Goal: Task Accomplishment & Management: Manage account settings

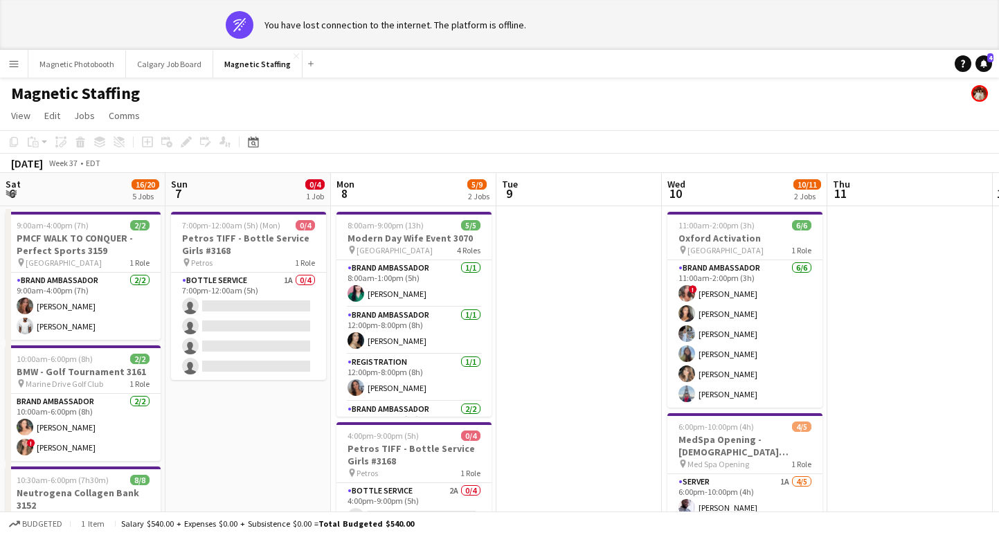
scroll to position [0, 684]
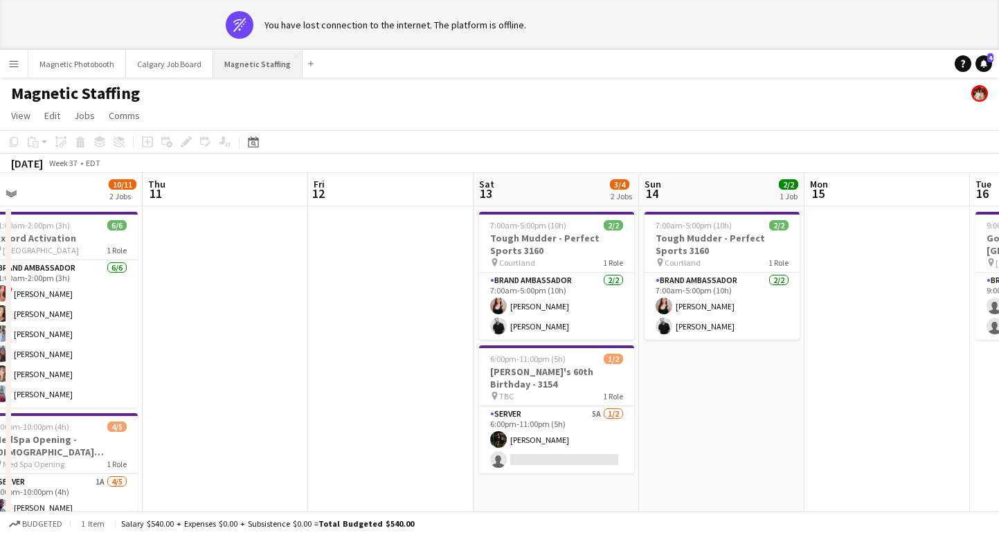
click at [283, 60] on button "Magnetic Staffing Close" at bounding box center [257, 64] width 89 height 27
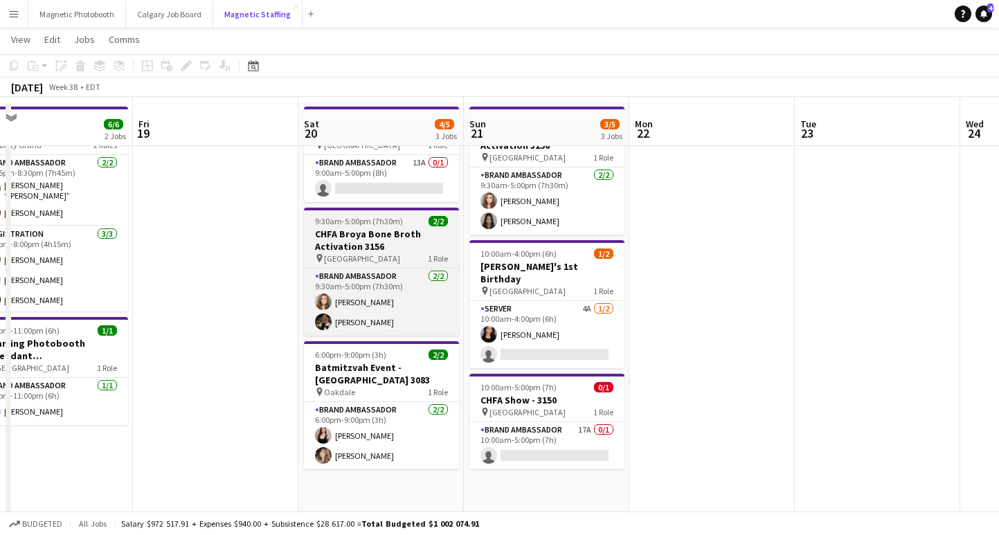
scroll to position [70, 0]
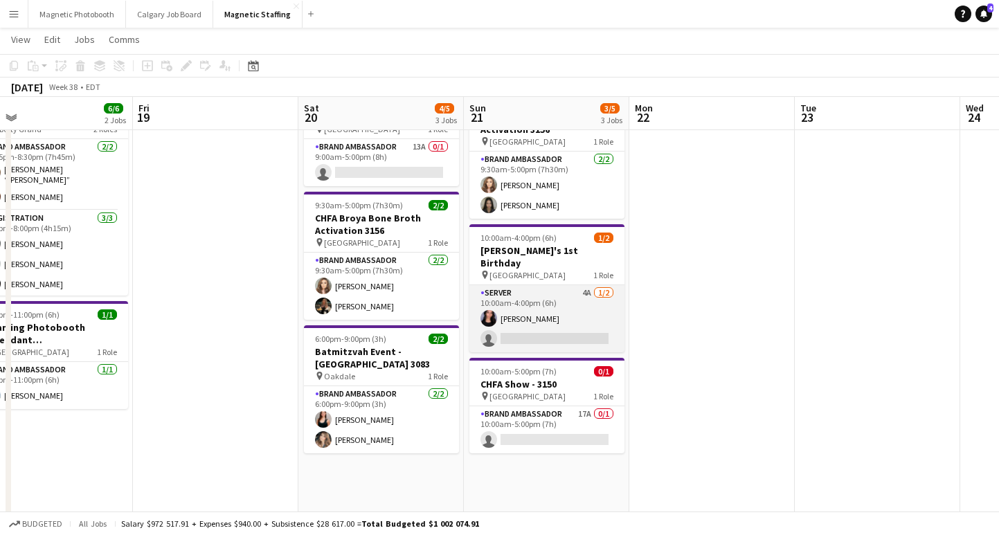
click at [581, 327] on app-card-role "Server 4A [DATE] 10:00am-4:00pm (6h) [PERSON_NAME] single-neutral-actions" at bounding box center [546, 318] width 155 height 67
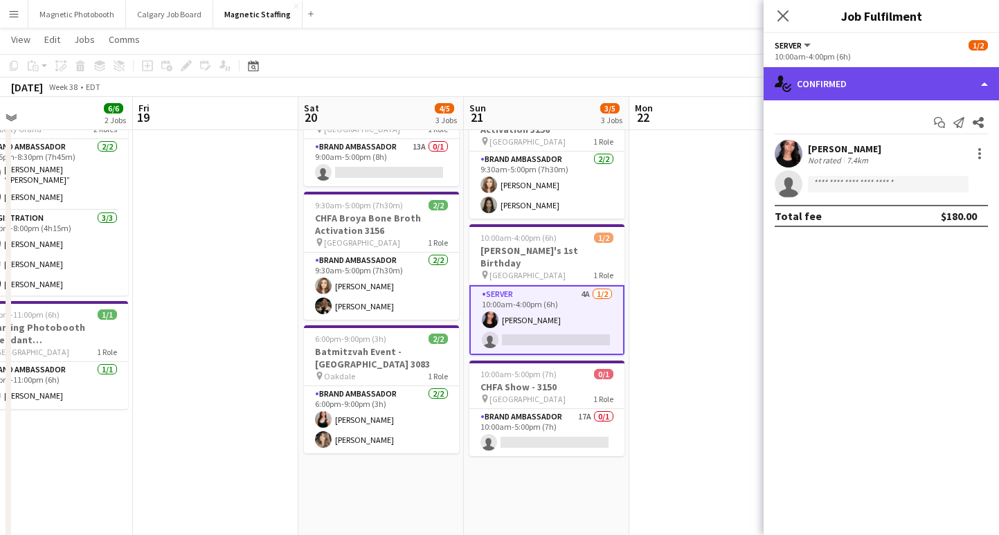
click at [902, 88] on div "single-neutral-actions-check-2 Confirmed" at bounding box center [880, 83] width 235 height 33
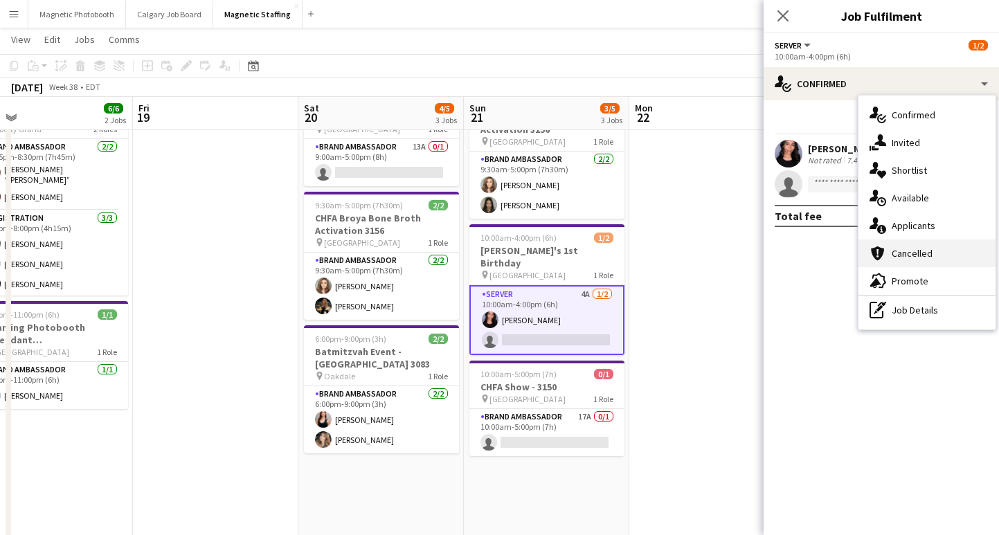
click at [920, 245] on div "cancellation Cancelled" at bounding box center [926, 253] width 137 height 28
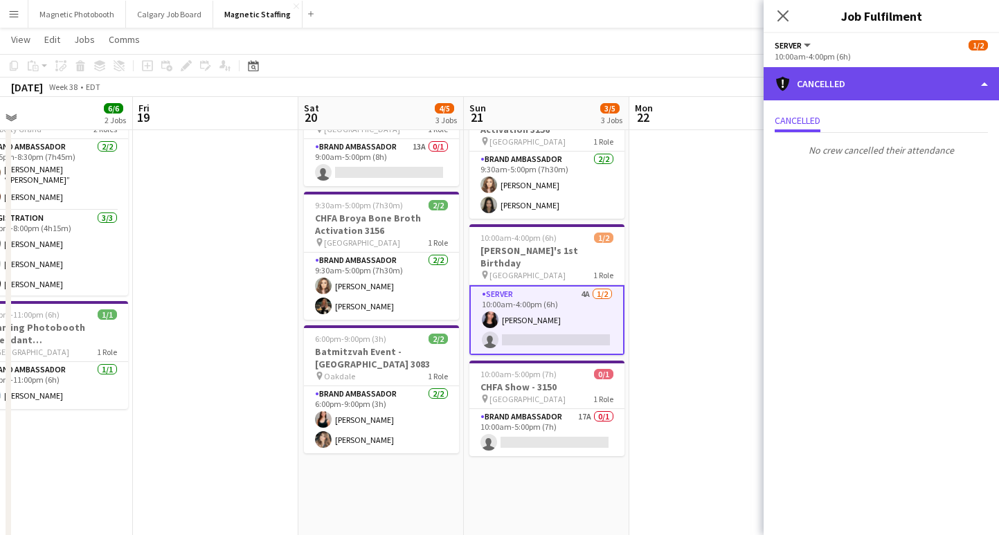
click at [863, 93] on div "cancellation Cancelled" at bounding box center [880, 83] width 235 height 33
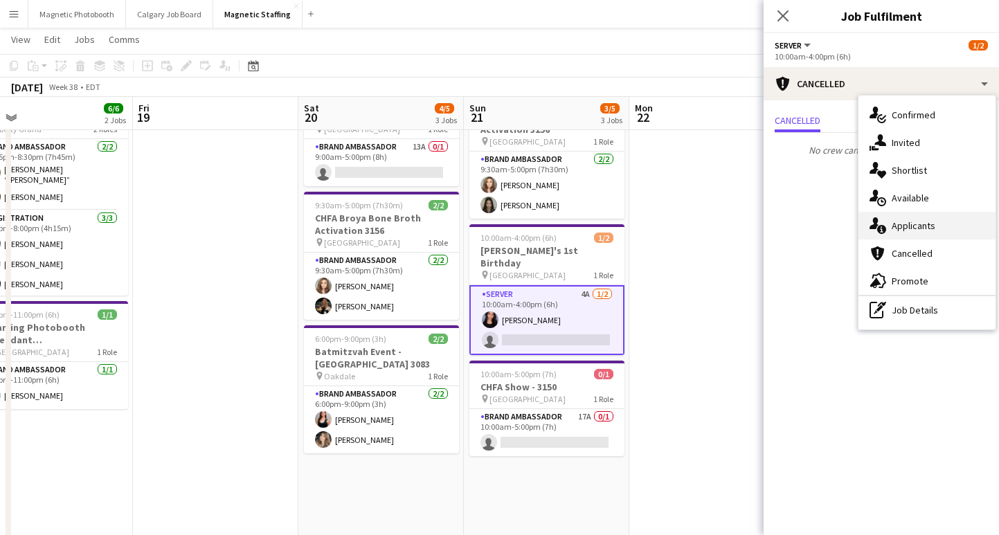
click at [900, 221] on div "single-neutral-actions-information Applicants" at bounding box center [926, 226] width 137 height 28
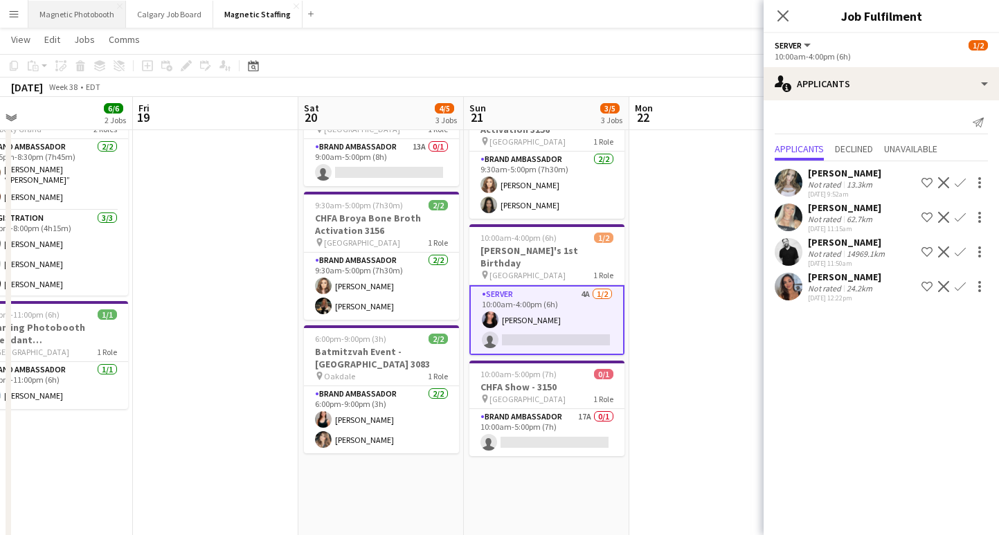
click at [64, 12] on button "Magnetic Photobooth Close" at bounding box center [77, 14] width 98 height 27
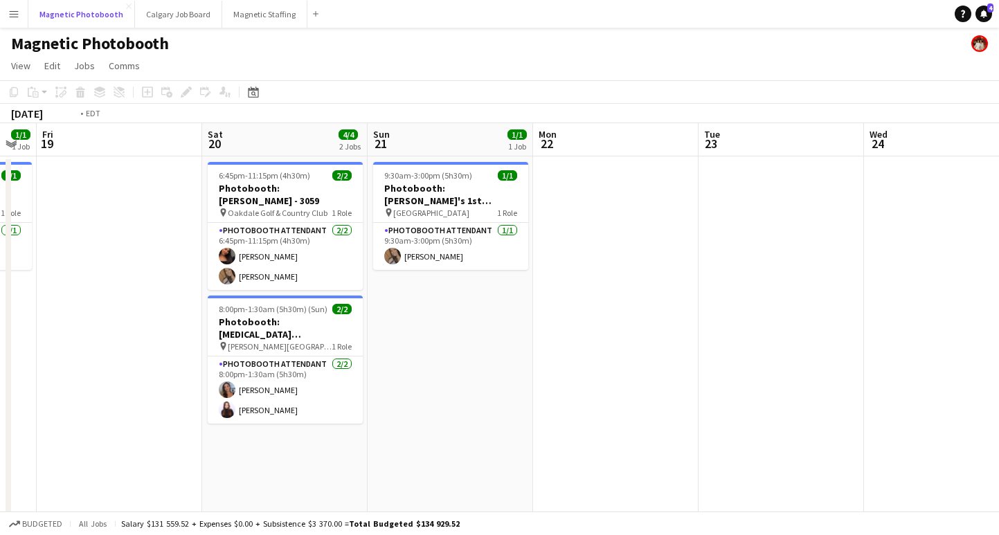
scroll to position [0, 487]
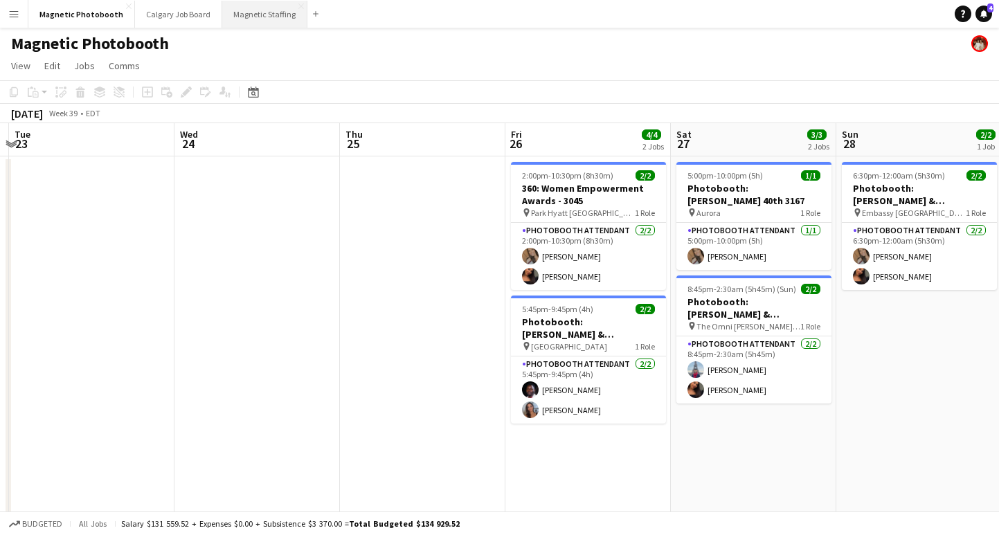
click at [258, 16] on button "Magnetic Staffing Close" at bounding box center [264, 14] width 85 height 27
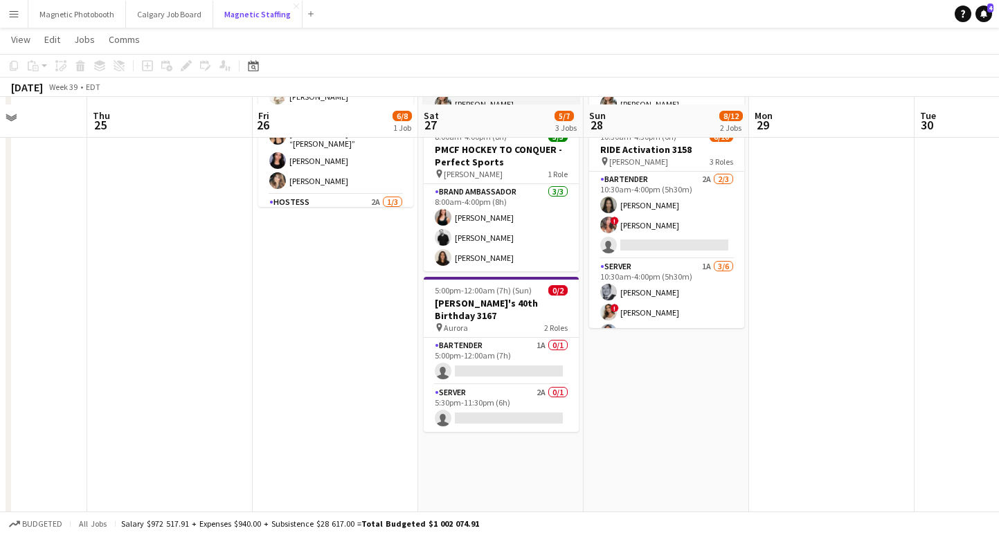
scroll to position [167, 0]
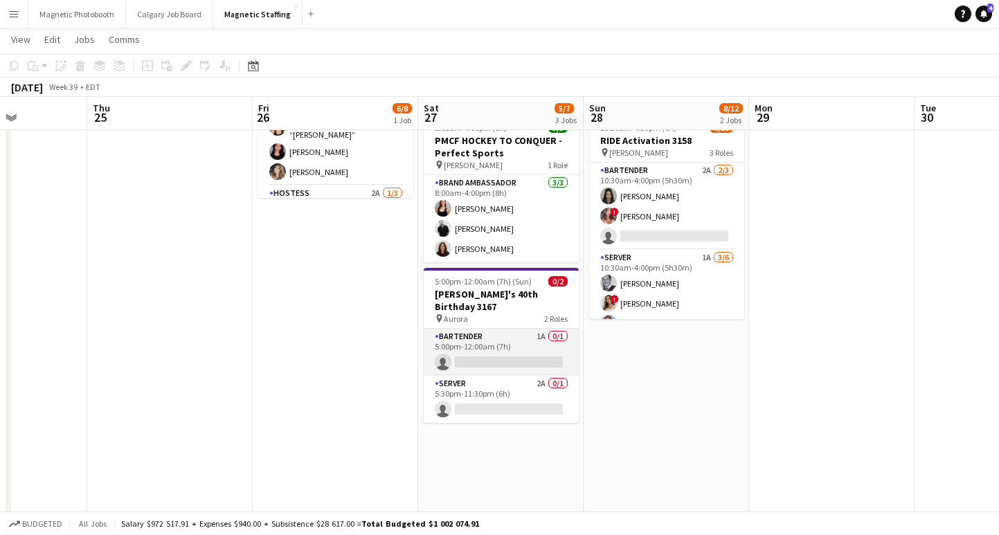
click at [504, 345] on app-card-role "Bartender 1A 0/1 5:00pm-12:00am (7h) single-neutral-actions" at bounding box center [501, 352] width 155 height 47
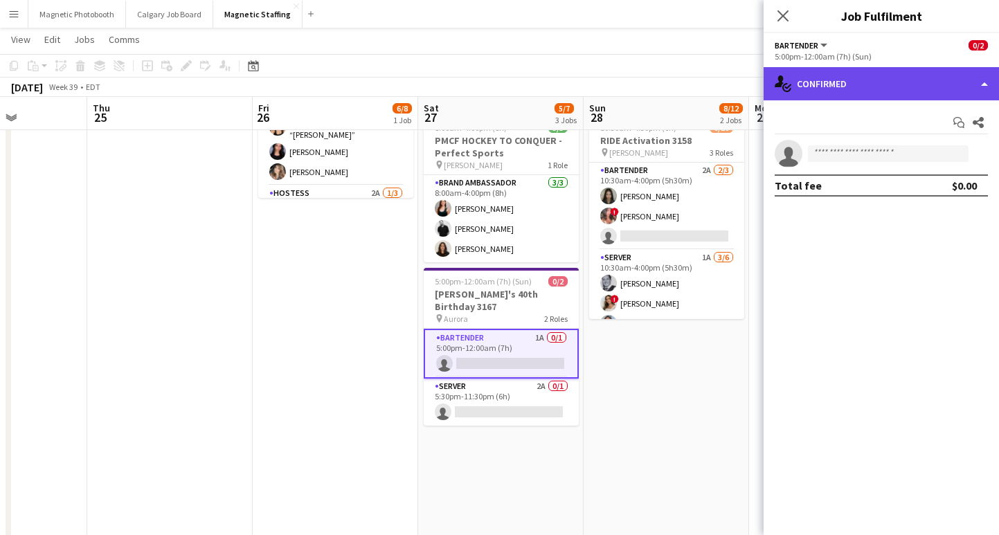
click at [844, 91] on div "single-neutral-actions-check-2 Confirmed" at bounding box center [880, 83] width 235 height 33
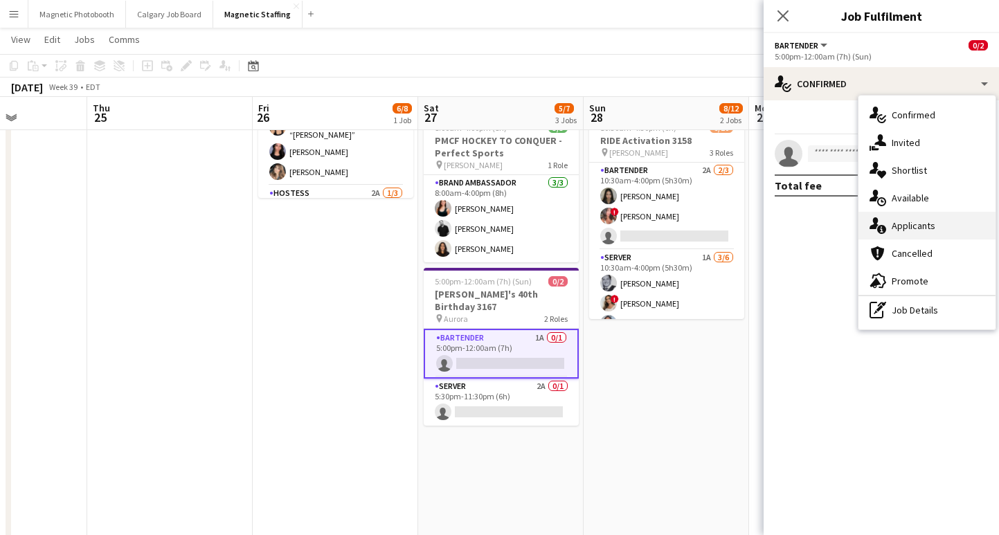
click at [921, 230] on div "single-neutral-actions-information Applicants" at bounding box center [926, 226] width 137 height 28
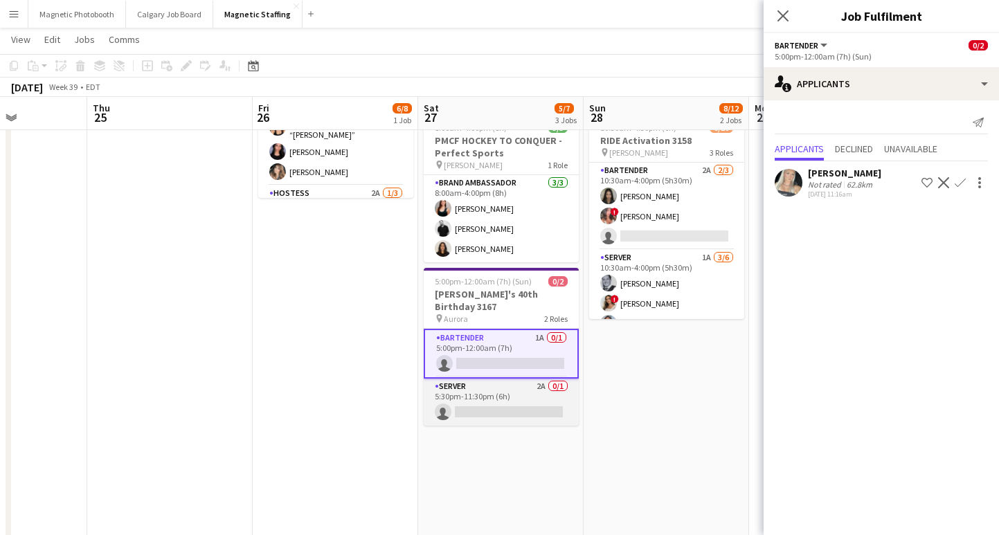
click at [498, 397] on app-card-role "Server 2A 0/1 5:30pm-11:30pm (6h) single-neutral-actions" at bounding box center [501, 402] width 155 height 47
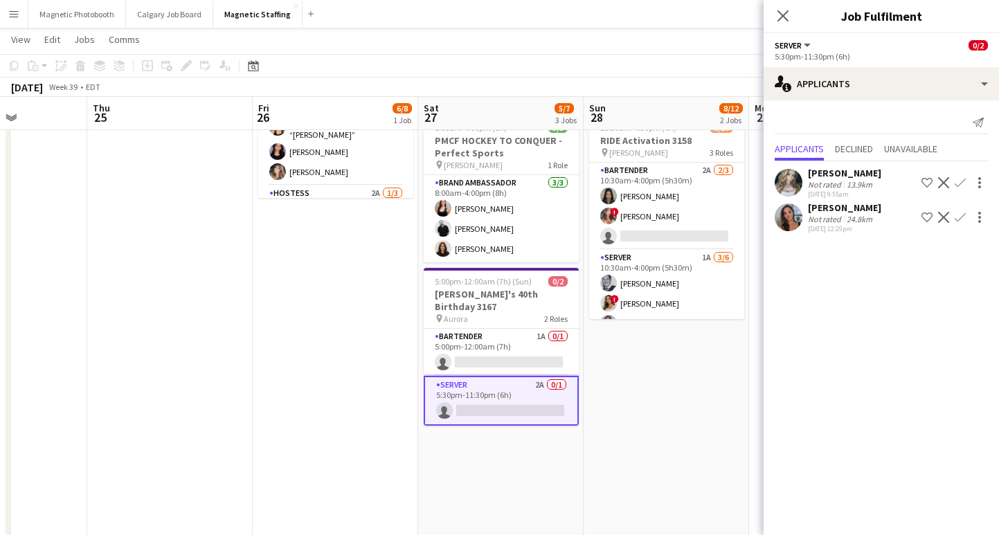
click at [962, 217] on app-icon "Confirm" at bounding box center [959, 217] width 11 height 11
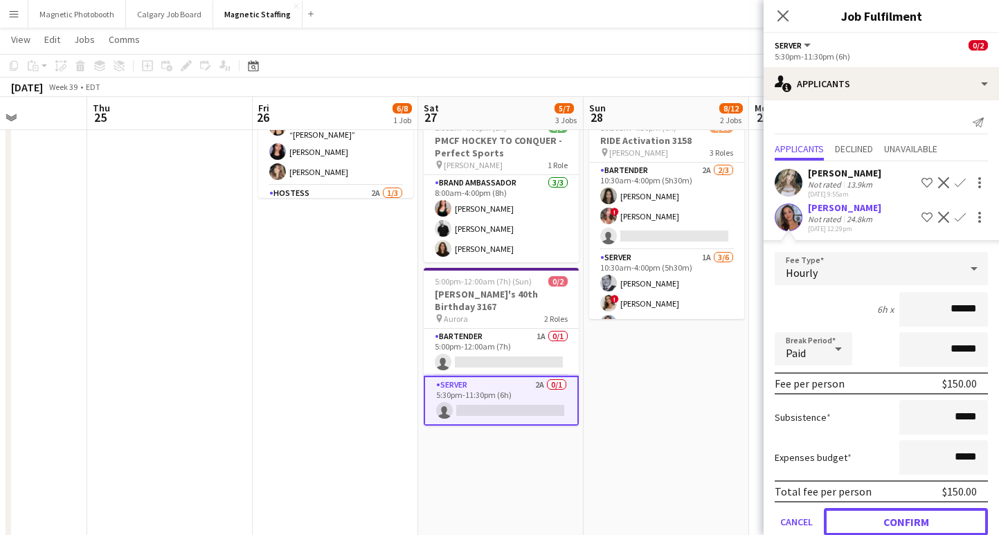
click at [864, 522] on button "Confirm" at bounding box center [905, 522] width 164 height 28
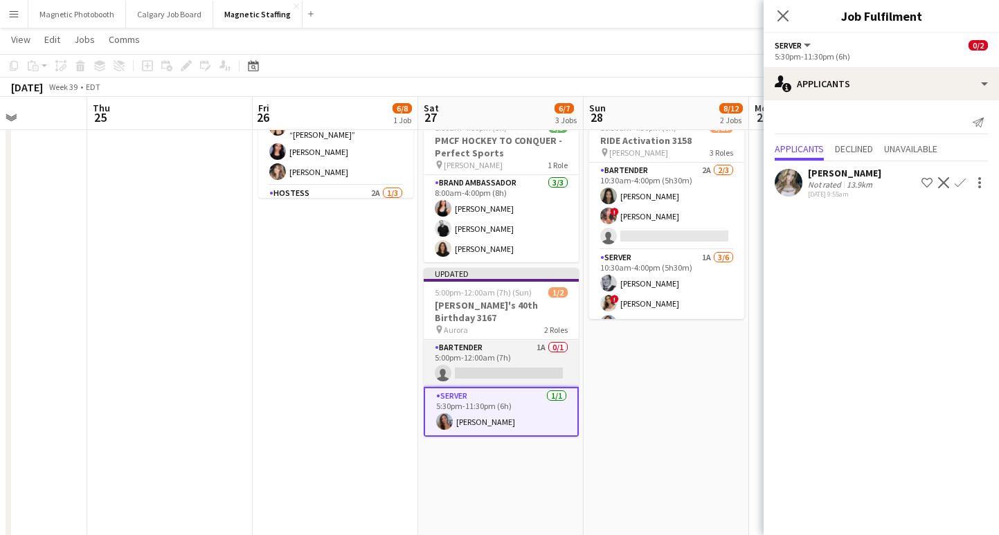
click at [522, 354] on app-card-role "Bartender 1A 0/1 5:00pm-12:00am (7h) single-neutral-actions" at bounding box center [501, 363] width 155 height 47
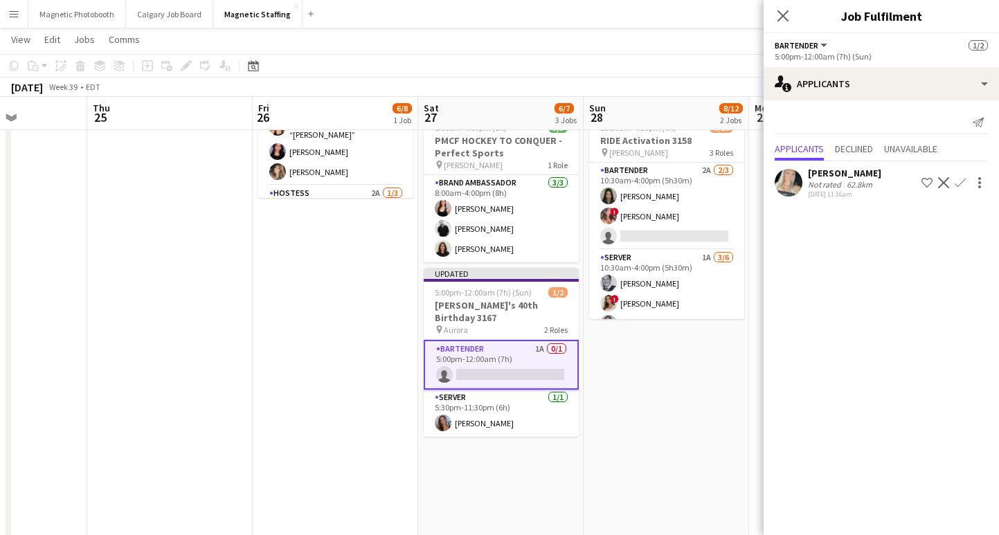
click at [958, 184] on app-icon "Confirm" at bounding box center [959, 182] width 11 height 11
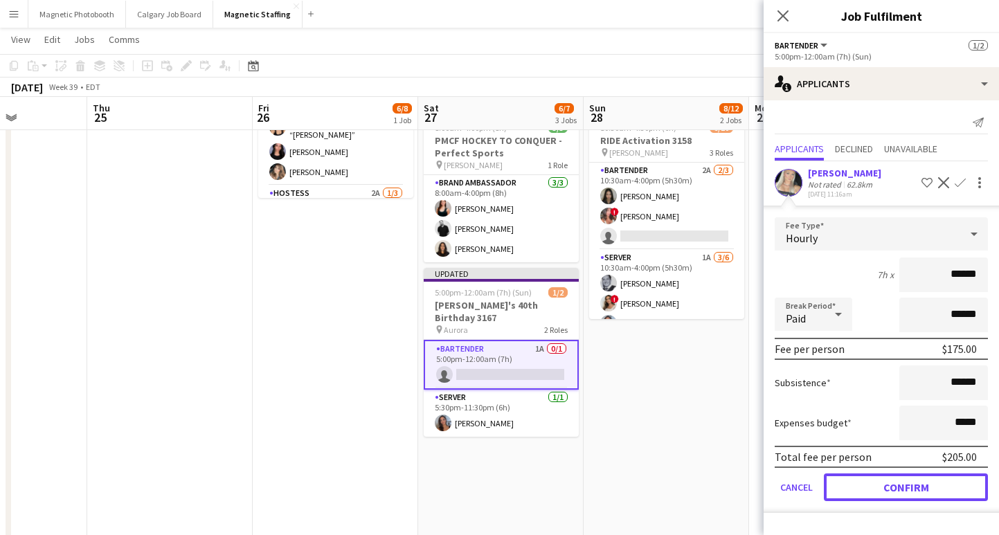
click at [863, 491] on button "Confirm" at bounding box center [905, 487] width 164 height 28
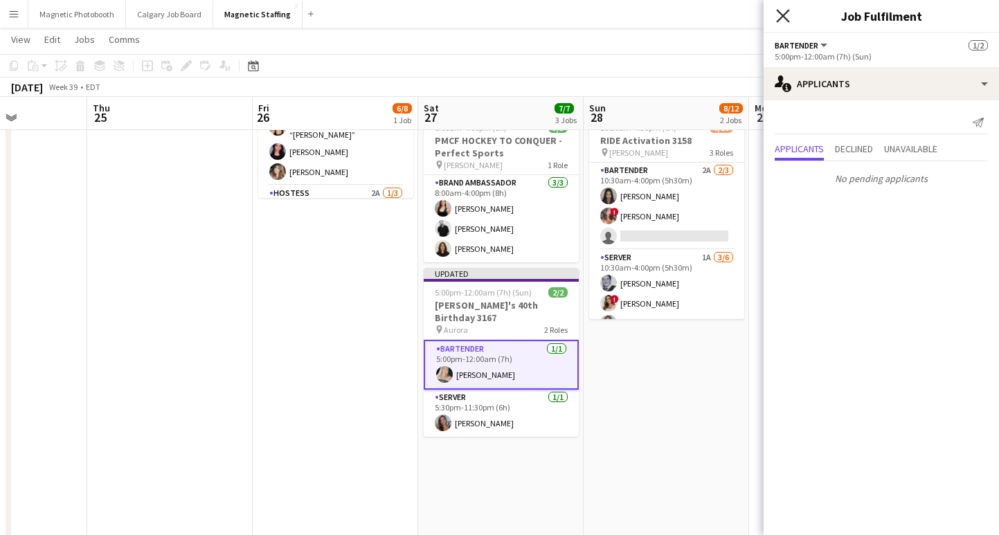
click at [785, 16] on icon "Close pop-in" at bounding box center [782, 15] width 13 height 13
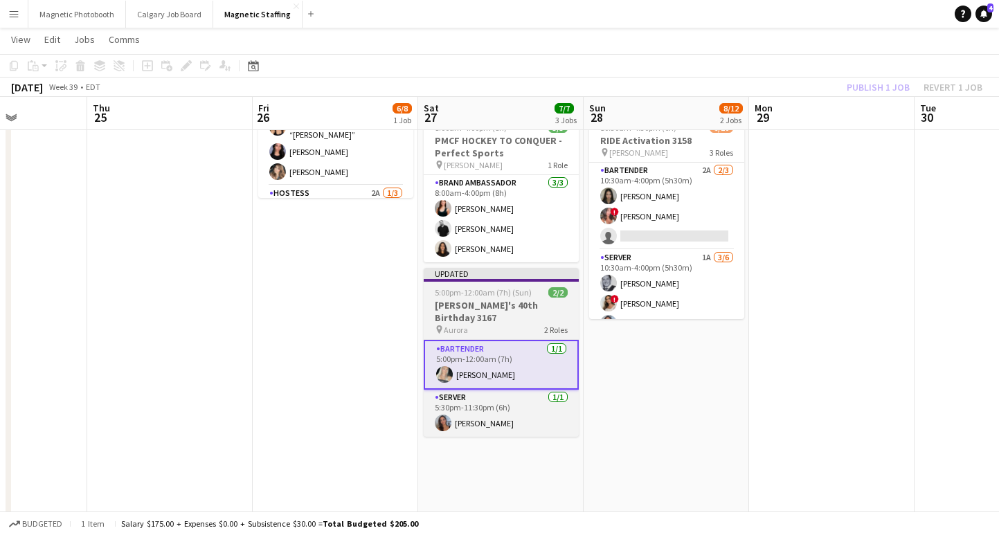
click at [498, 289] on span "5:00pm-12:00am (7h) (Sun)" at bounding box center [483, 292] width 97 height 10
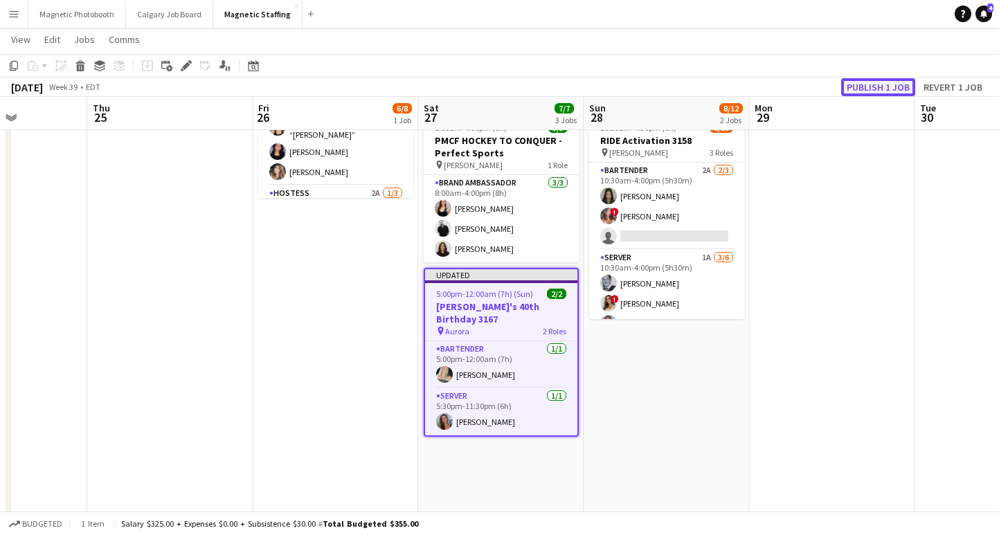
click at [857, 84] on button "Publish 1 job" at bounding box center [878, 87] width 74 height 18
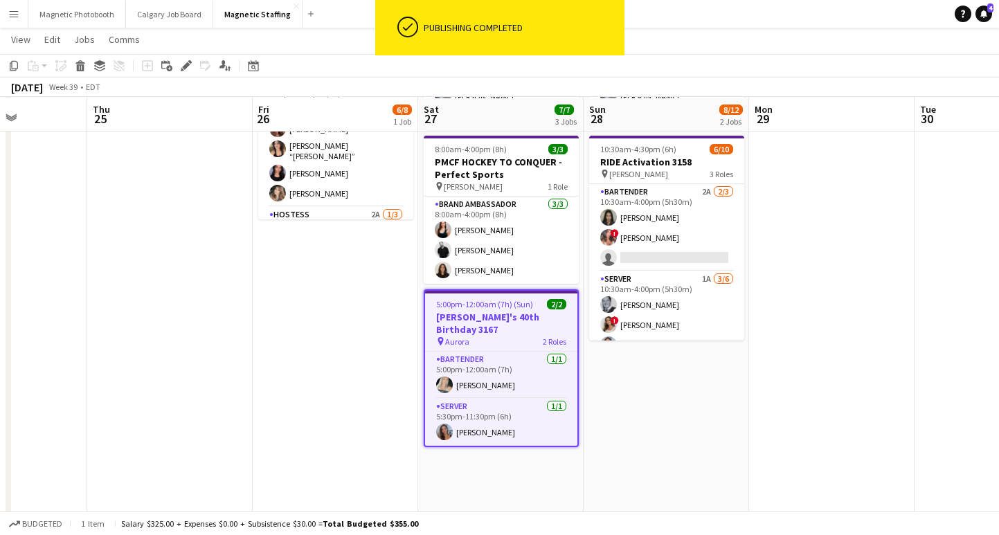
scroll to position [144, 0]
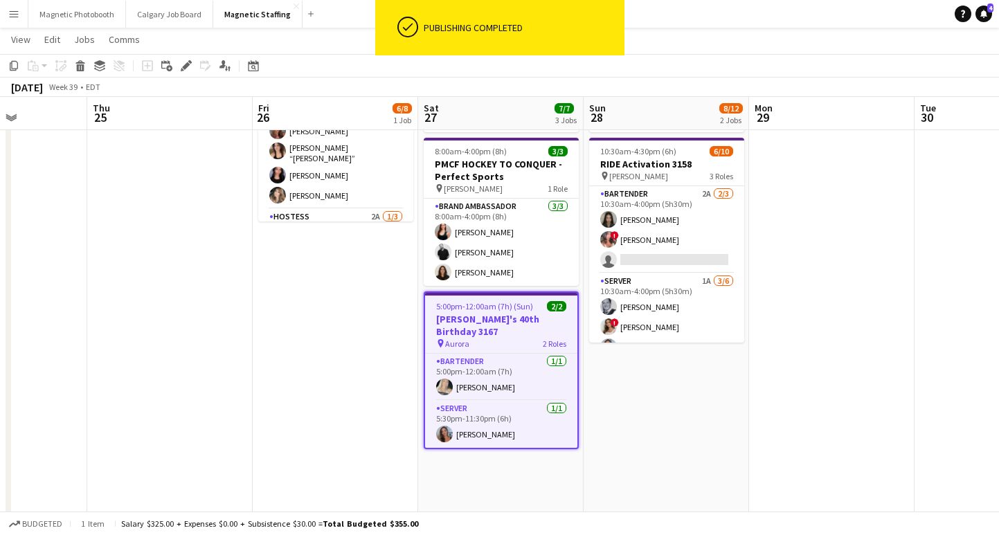
click at [338, 318] on app-date-cell "3:45pm-11:45pm (8h) 6/8 Women Empowerment Awards 3045 pin Toronto 2 Roles Brand…" at bounding box center [335, 439] width 165 height 857
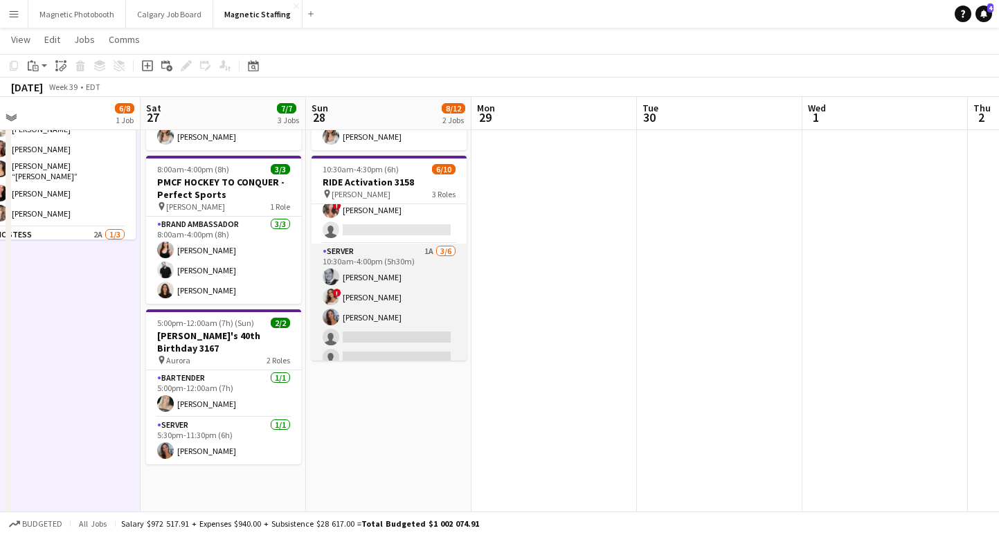
scroll to position [49, 0]
click at [388, 342] on app-card-role "Server 1A [DATE] 10:30am-4:00pm (5h30m) [PERSON_NAME] ! [PERSON_NAME] [PERSON_N…" at bounding box center [388, 315] width 155 height 147
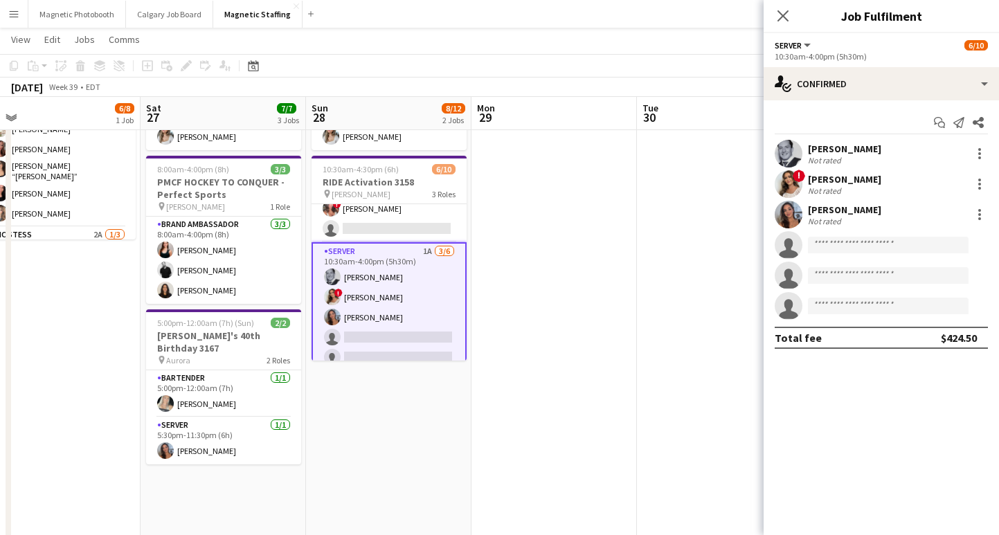
click at [885, 65] on app-options-switcher "Server All roles Server [DATE] 10:30am-4:00pm (5h30m)" at bounding box center [880, 50] width 235 height 34
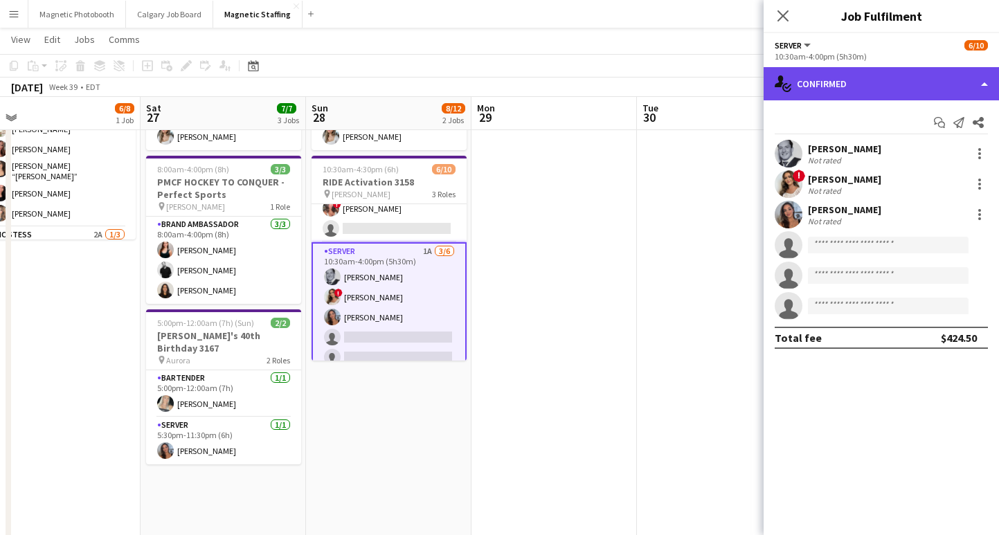
click at [868, 85] on div "single-neutral-actions-check-2 Confirmed" at bounding box center [880, 83] width 235 height 33
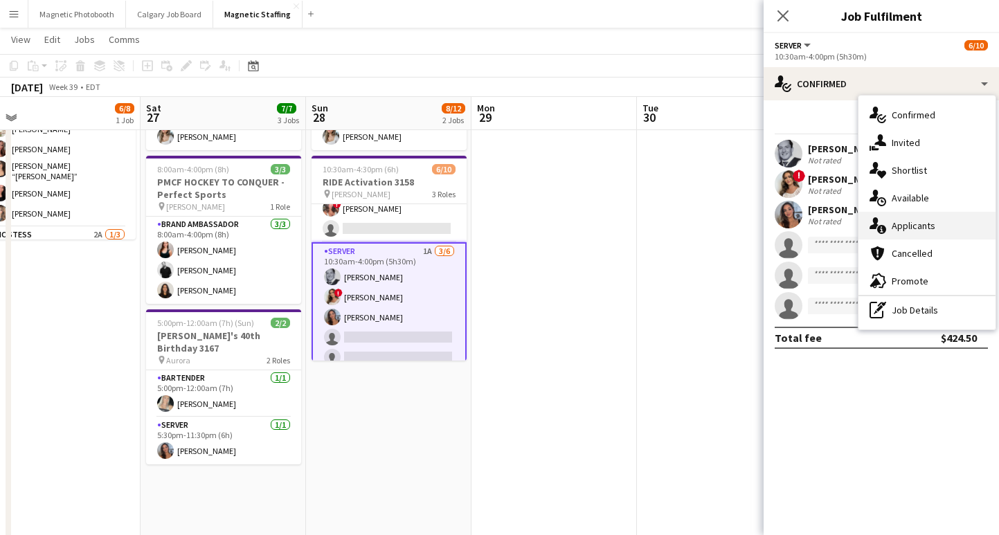
click at [896, 224] on div "single-neutral-actions-information Applicants" at bounding box center [926, 226] width 137 height 28
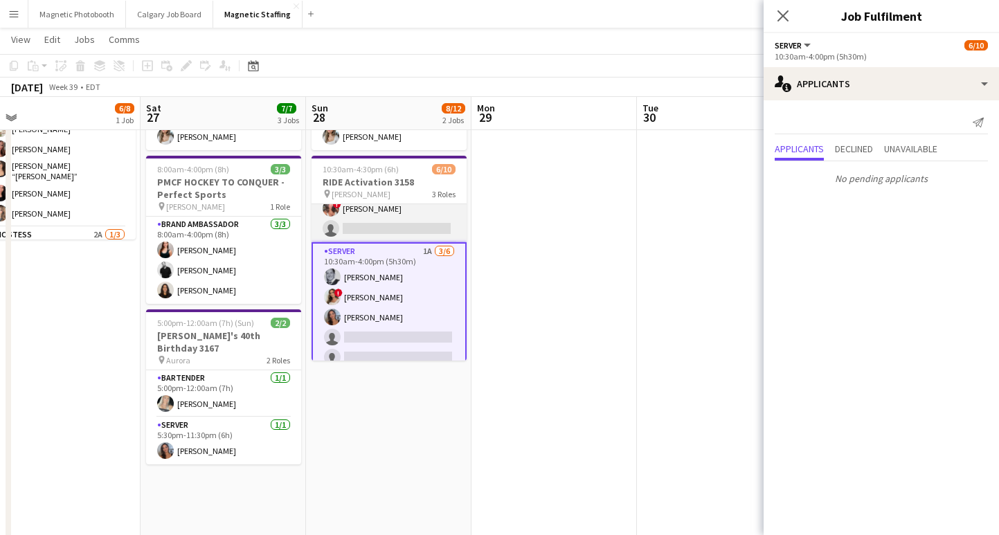
click at [403, 234] on app-card-role "Bartender 2A [DATE] 10:30am-4:00pm (5h30m) [PERSON_NAME] ! [PERSON_NAME] single…" at bounding box center [388, 198] width 155 height 87
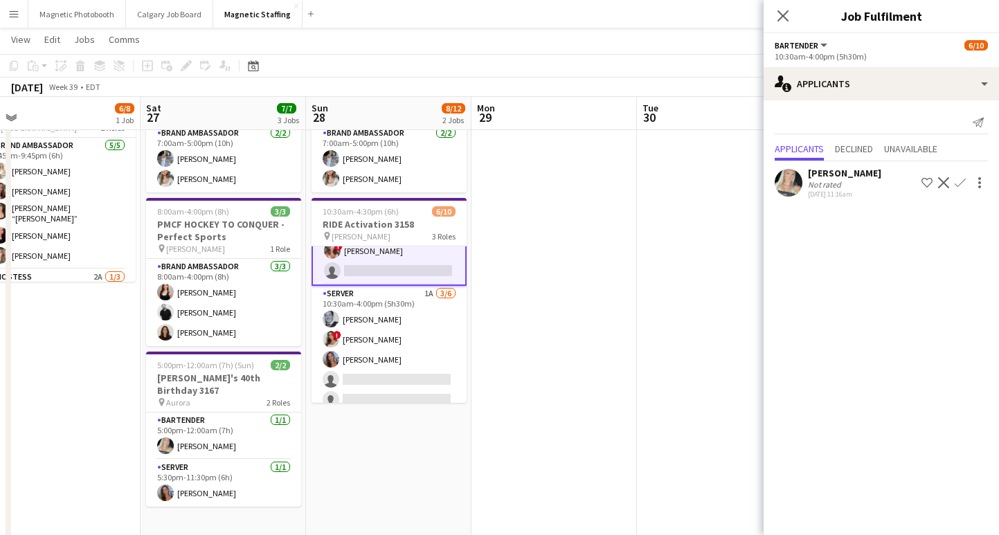
scroll to position [70, 0]
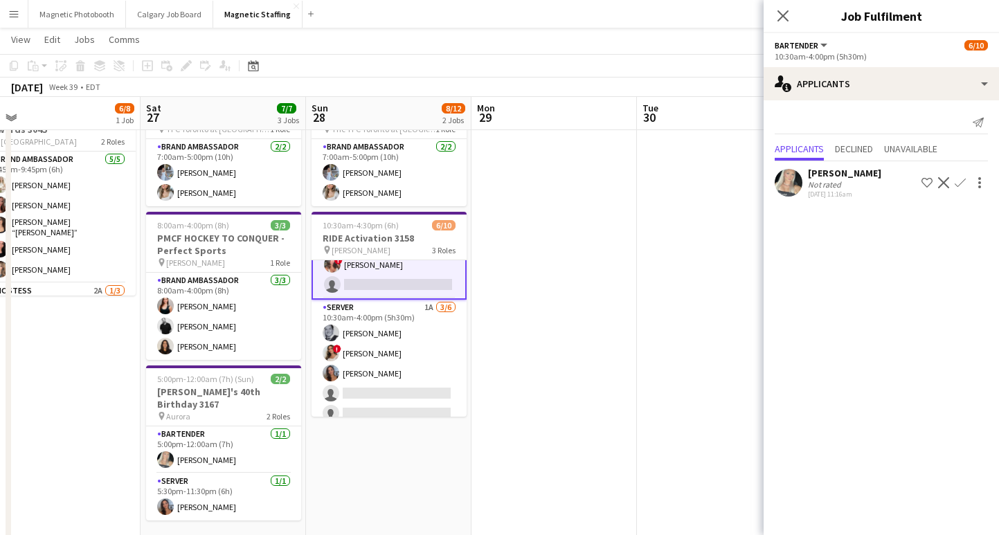
click at [955, 185] on app-icon "Confirm" at bounding box center [959, 182] width 11 height 11
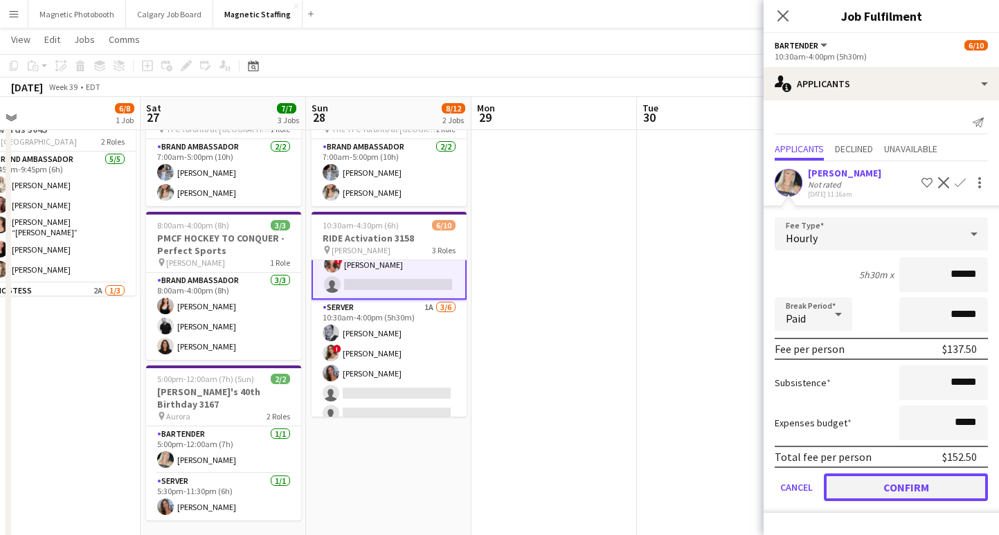
click at [875, 493] on button "Confirm" at bounding box center [905, 487] width 164 height 28
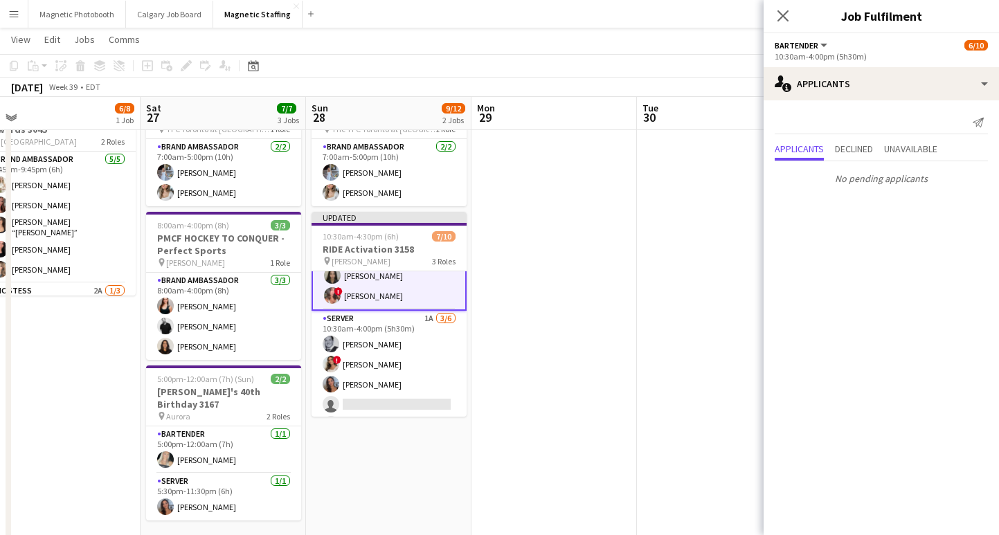
click at [793, 20] on div "Close pop-in" at bounding box center [782, 16] width 39 height 32
click at [790, 20] on app-icon "Close pop-in" at bounding box center [783, 16] width 20 height 20
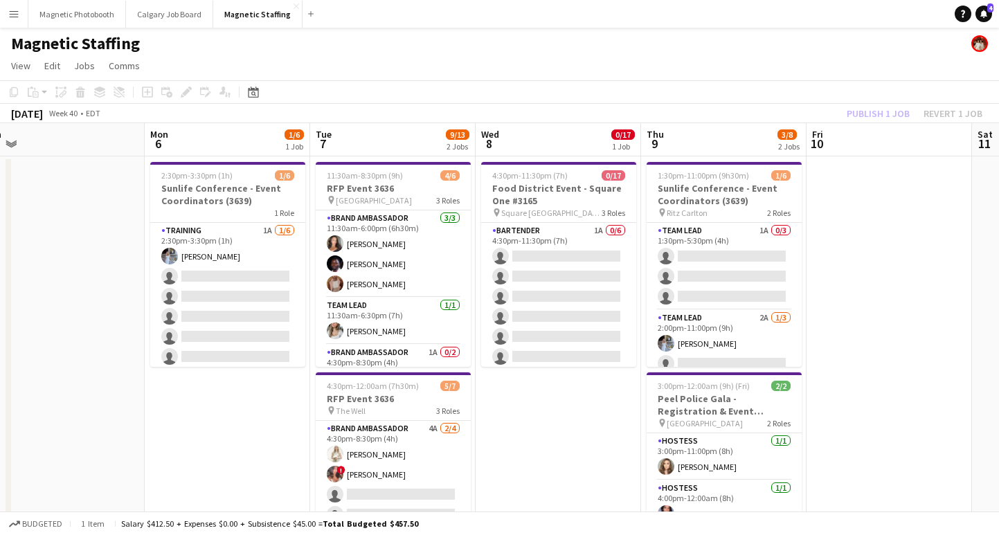
scroll to position [0, 698]
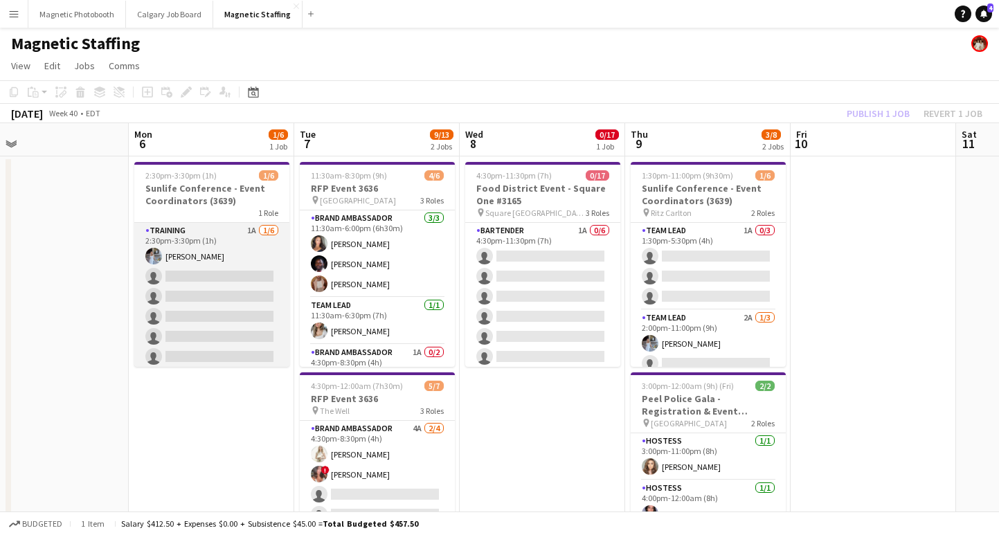
click at [182, 284] on app-card-role "Training 1A [DATE] 2:30pm-3:30pm (1h) [PERSON_NAME] single-neutral-actions sing…" at bounding box center [211, 296] width 155 height 147
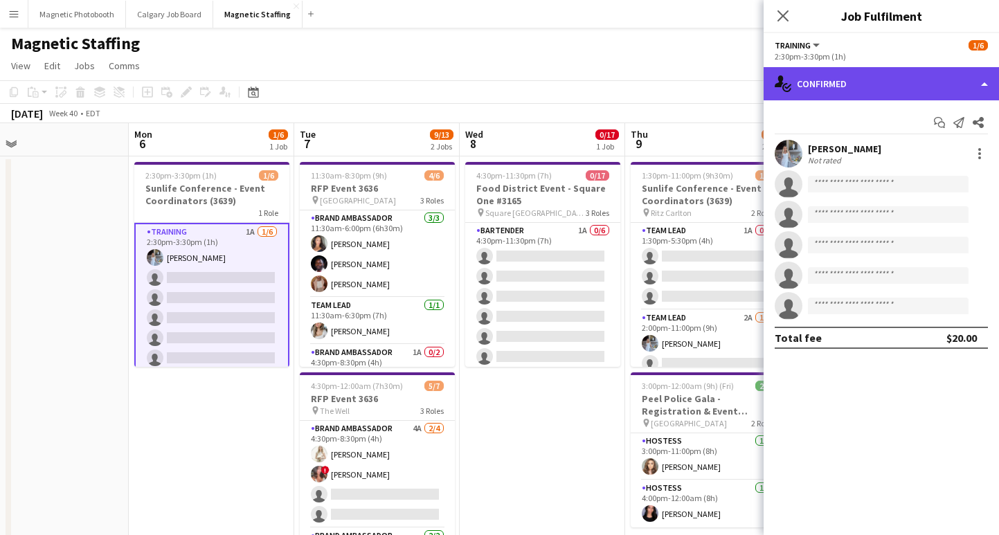
click at [849, 97] on div "single-neutral-actions-check-2 Confirmed" at bounding box center [880, 83] width 235 height 33
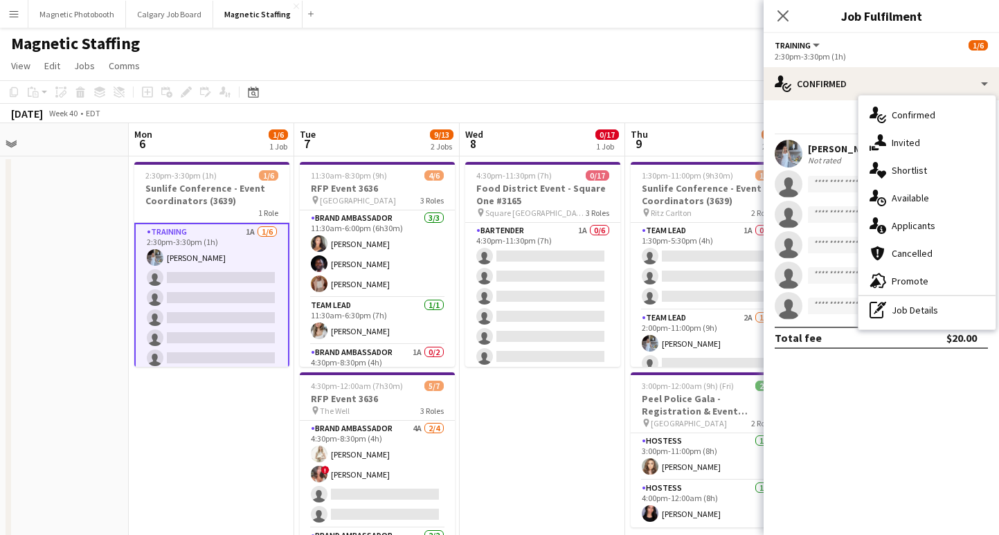
click at [909, 231] on div "single-neutral-actions-information Applicants" at bounding box center [926, 226] width 137 height 28
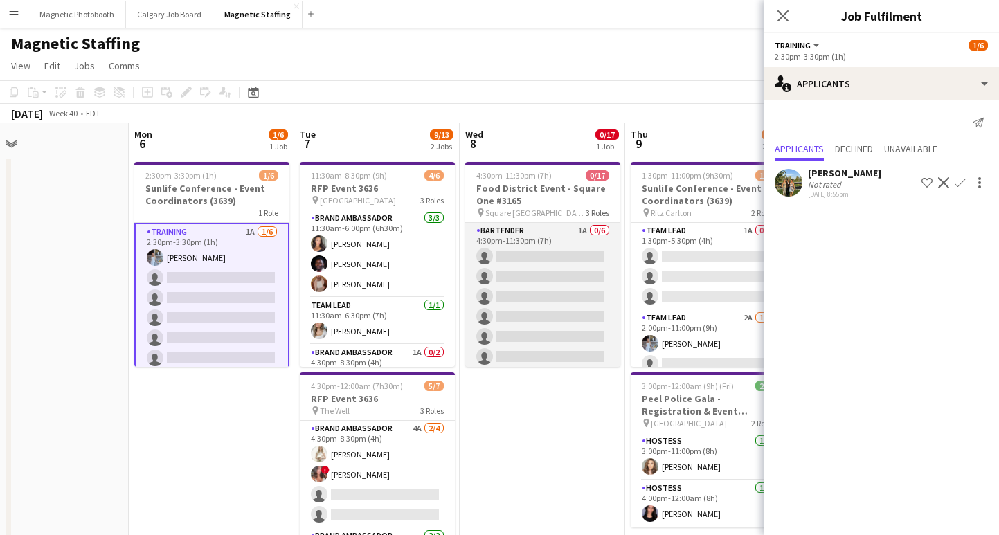
click at [591, 293] on app-card-role "Bartender 1A 0/6 4:30pm-11:30pm (7h) single-neutral-actions single-neutral-acti…" at bounding box center [542, 296] width 155 height 147
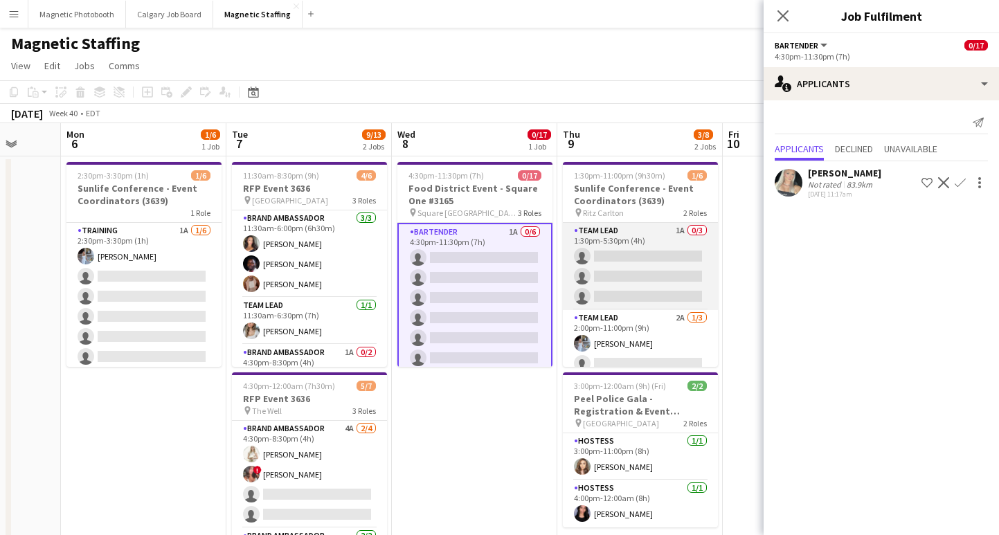
scroll to position [0, 436]
click at [684, 283] on app-card-role "Team Lead 1A 0/3 1:30pm-5:30pm (4h) single-neutral-actions single-neutral-actio…" at bounding box center [639, 266] width 155 height 87
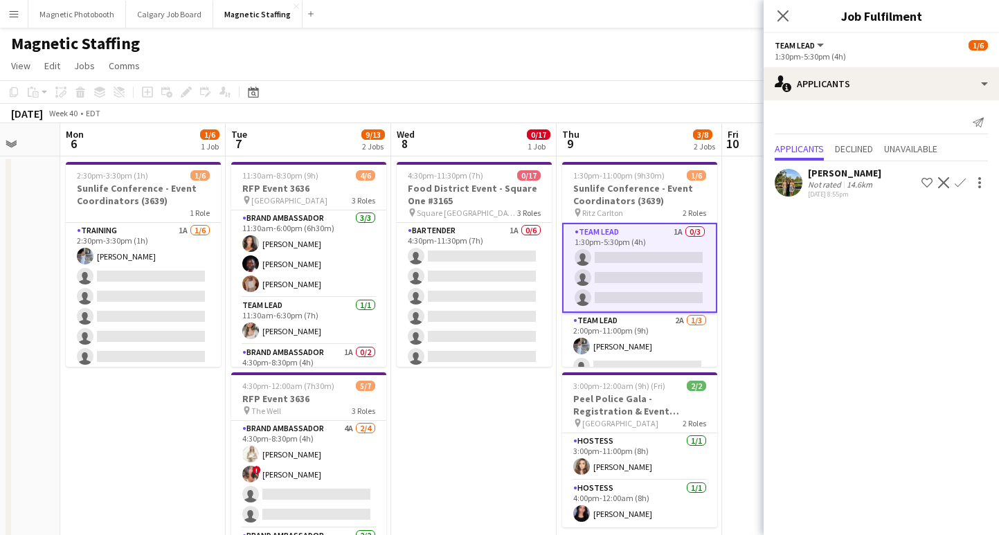
click at [956, 185] on app-icon "Confirm" at bounding box center [959, 182] width 11 height 11
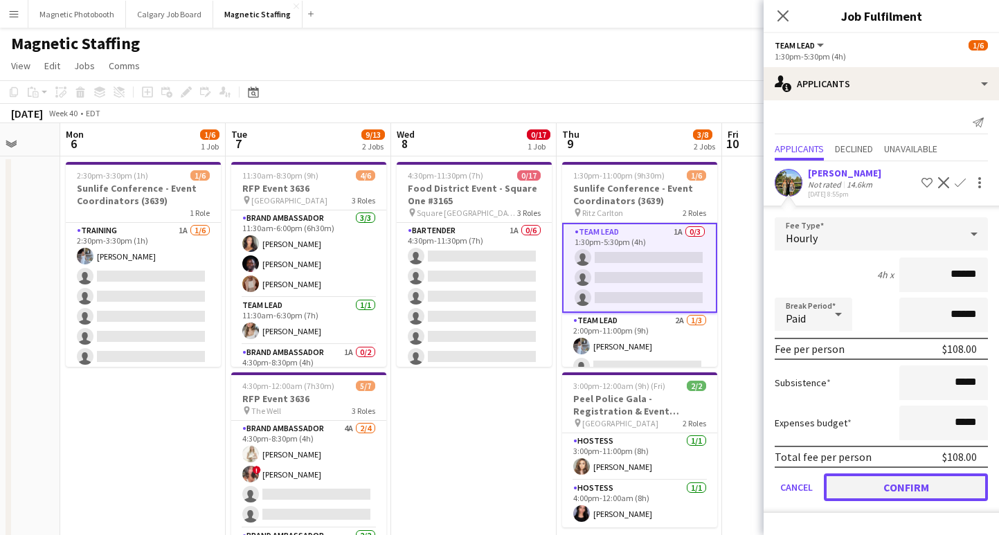
click at [873, 481] on button "Confirm" at bounding box center [905, 487] width 164 height 28
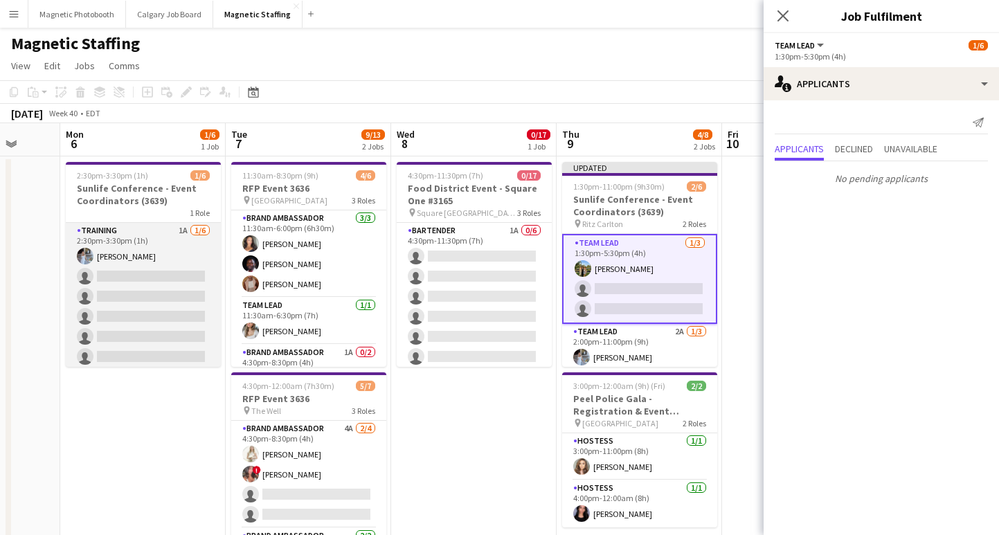
click at [146, 300] on app-card-role "Training 1A [DATE] 2:30pm-3:30pm (1h) [PERSON_NAME] single-neutral-actions sing…" at bounding box center [143, 296] width 155 height 147
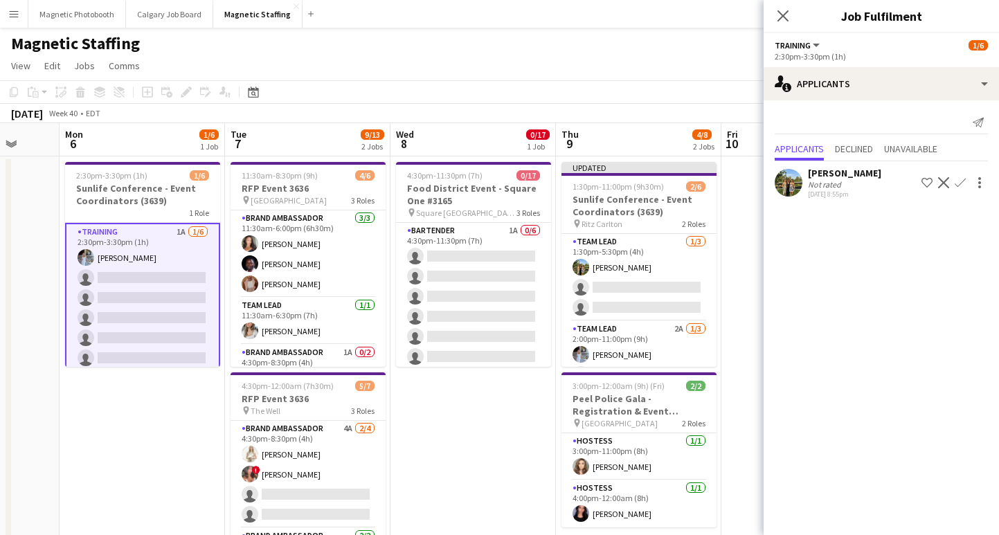
click at [955, 187] on app-icon "Confirm" at bounding box center [959, 182] width 11 height 11
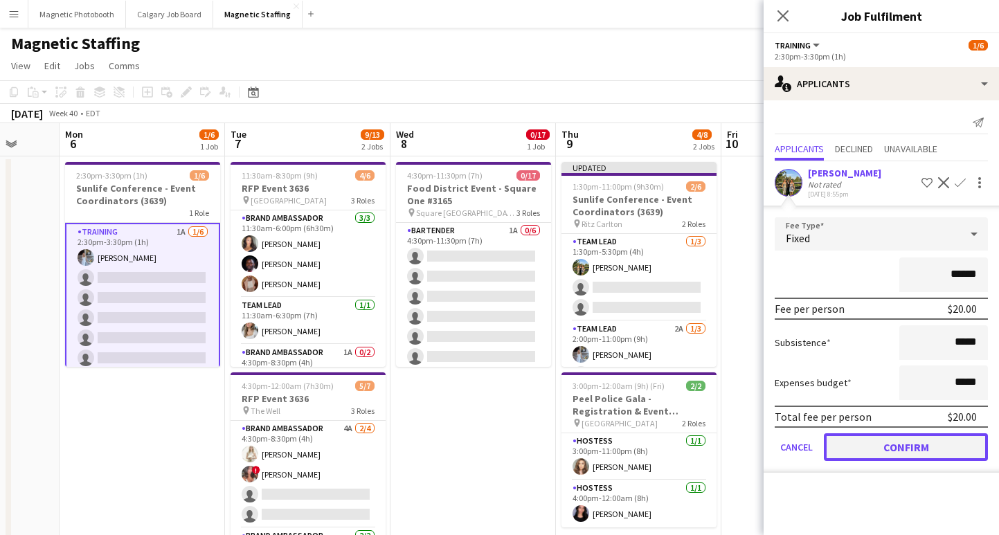
click at [907, 445] on button "Confirm" at bounding box center [905, 447] width 164 height 28
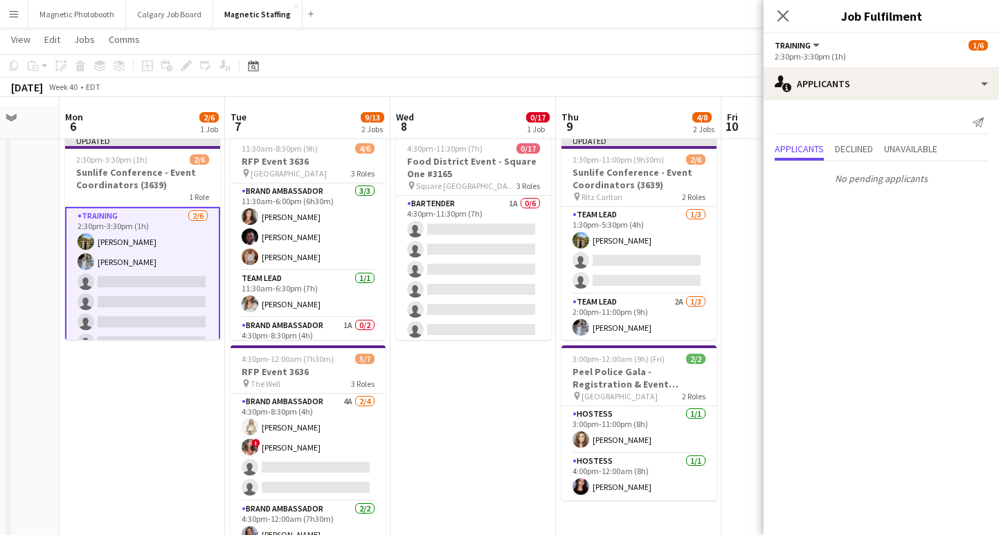
scroll to position [36, 0]
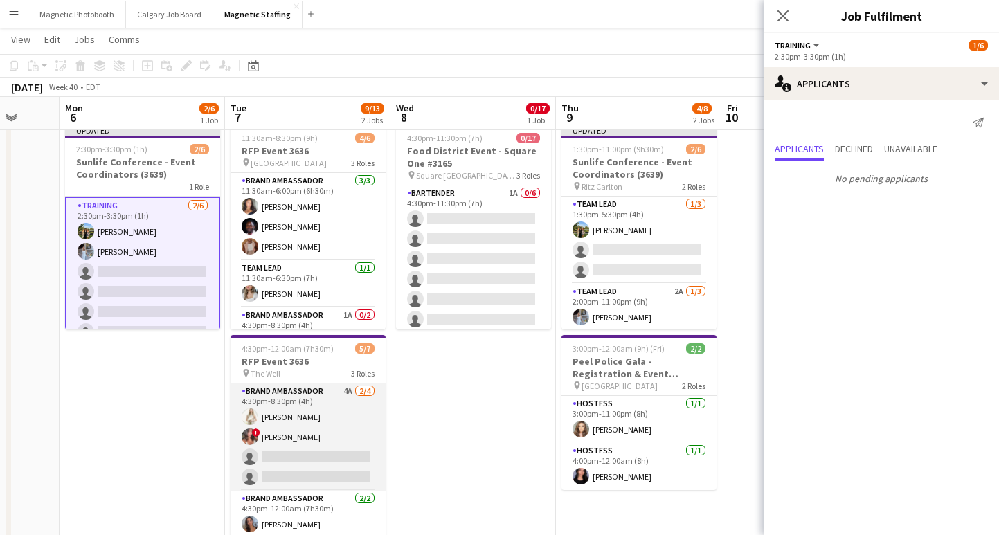
click at [286, 466] on app-card-role "Brand Ambassador 4A [DATE] 4:30pm-8:30pm (4h) [PERSON_NAME] ! [PERSON_NAME] sin…" at bounding box center [307, 436] width 155 height 107
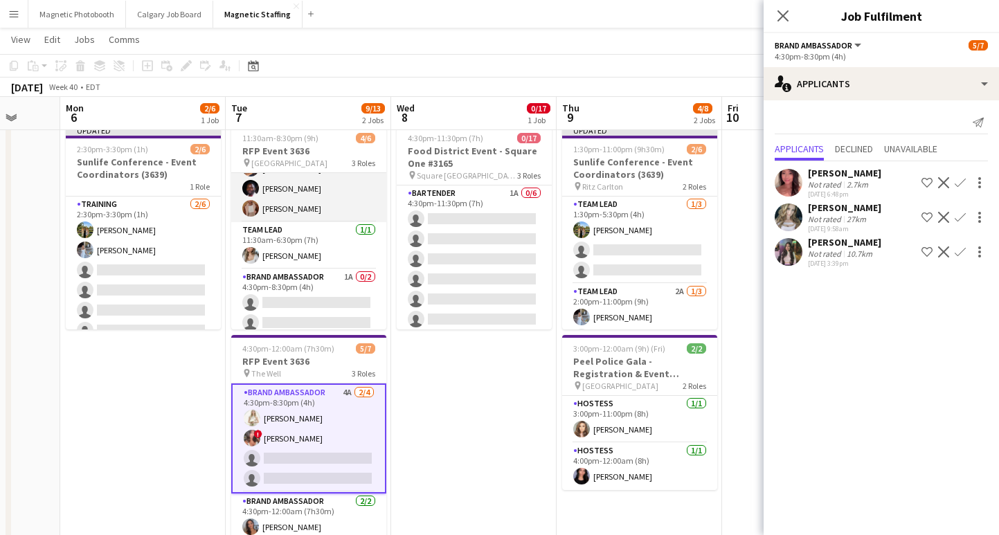
scroll to position [45, 0]
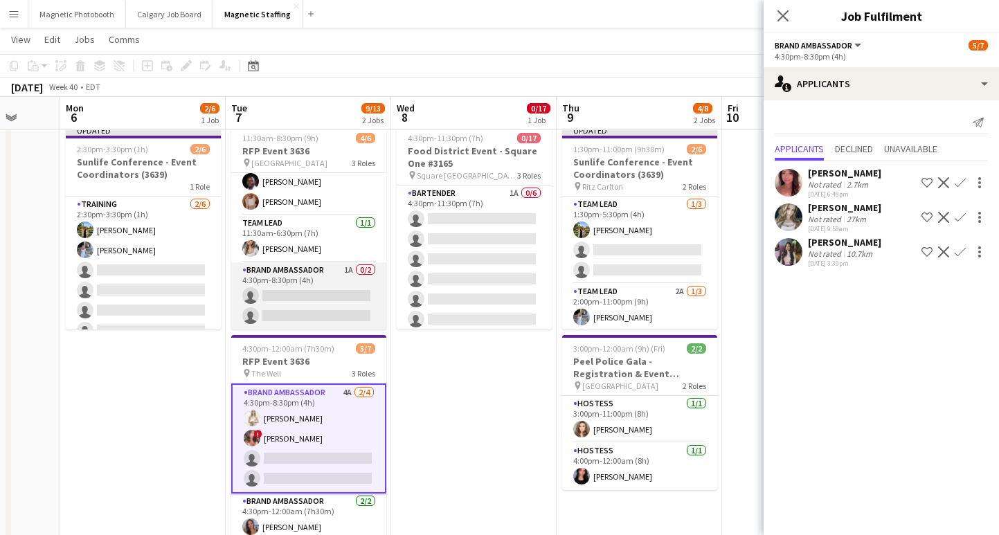
click at [309, 298] on app-card-role "Brand Ambassador 1A 0/2 4:30pm-8:30pm (4h) single-neutral-actions single-neutra…" at bounding box center [308, 295] width 155 height 67
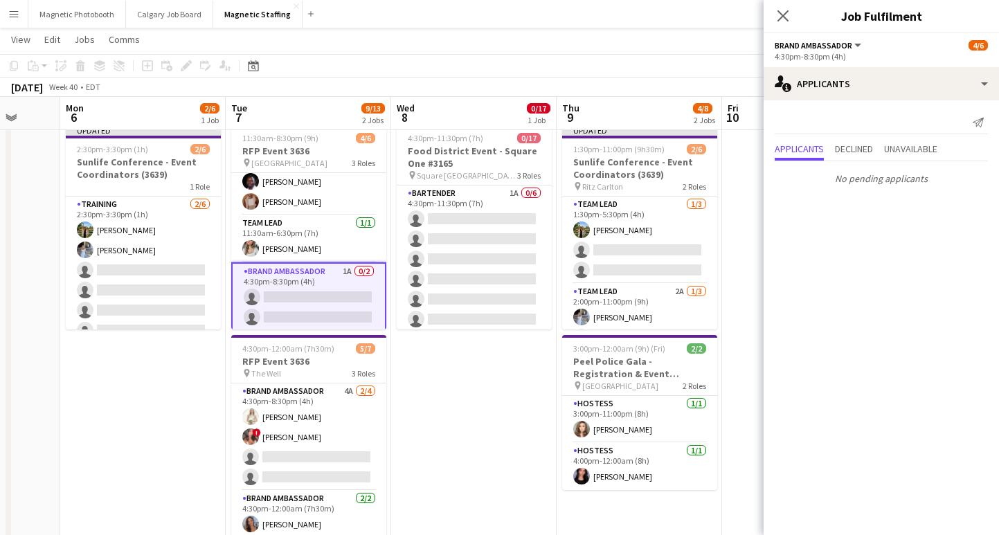
scroll to position [0, 0]
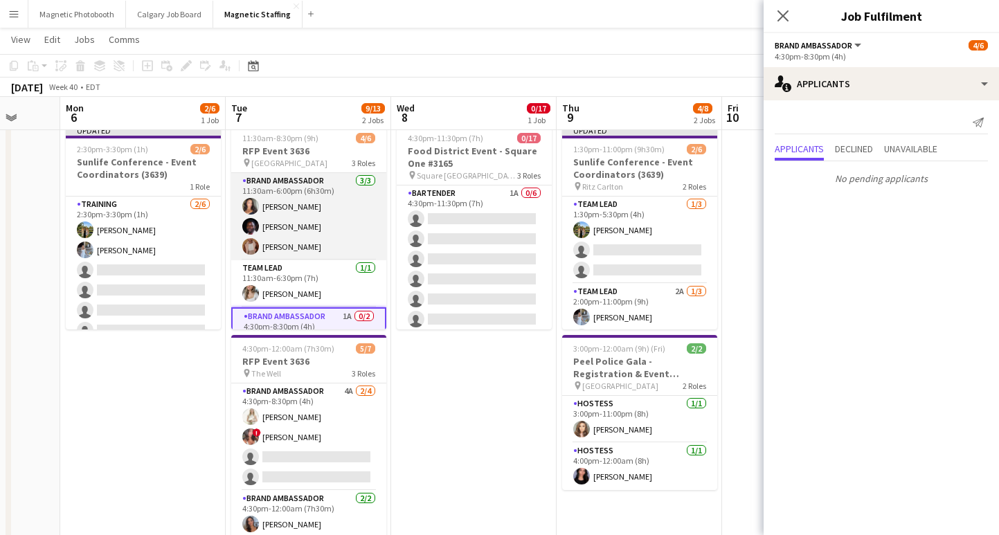
click at [320, 235] on app-card-role "Brand Ambassador [DATE] 11:30am-6:00pm (6h30m) [PERSON_NAME] [PERSON_NAME] [PER…" at bounding box center [308, 216] width 155 height 87
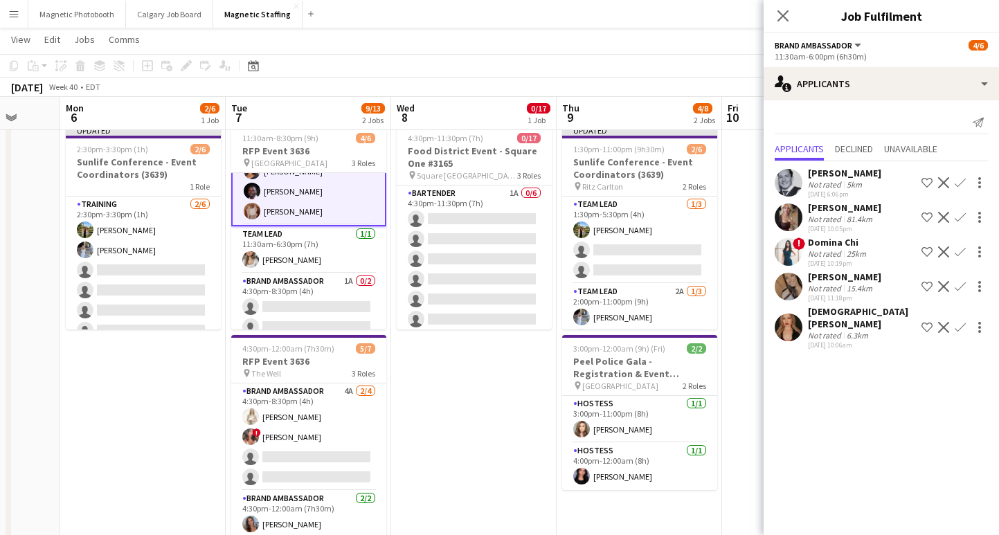
scroll to position [48, 0]
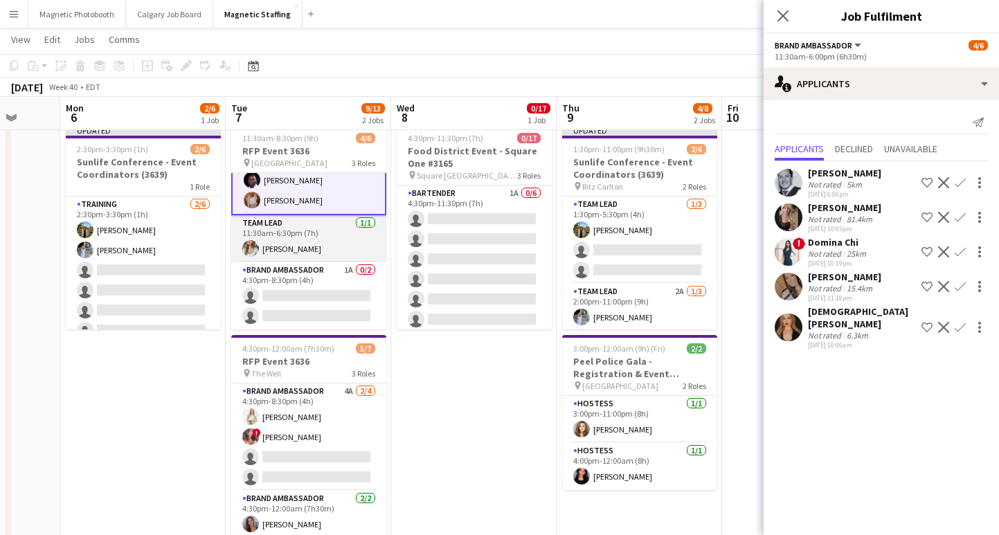
click at [287, 257] on app-card-role "Team Lead [DATE] 11:30am-6:30pm (7h) [PERSON_NAME]" at bounding box center [308, 238] width 155 height 47
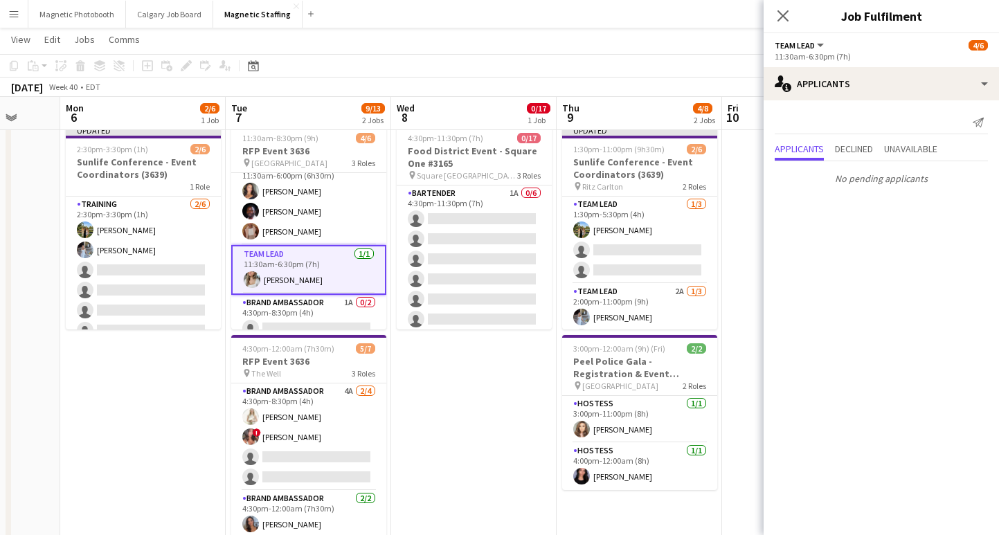
scroll to position [0, 0]
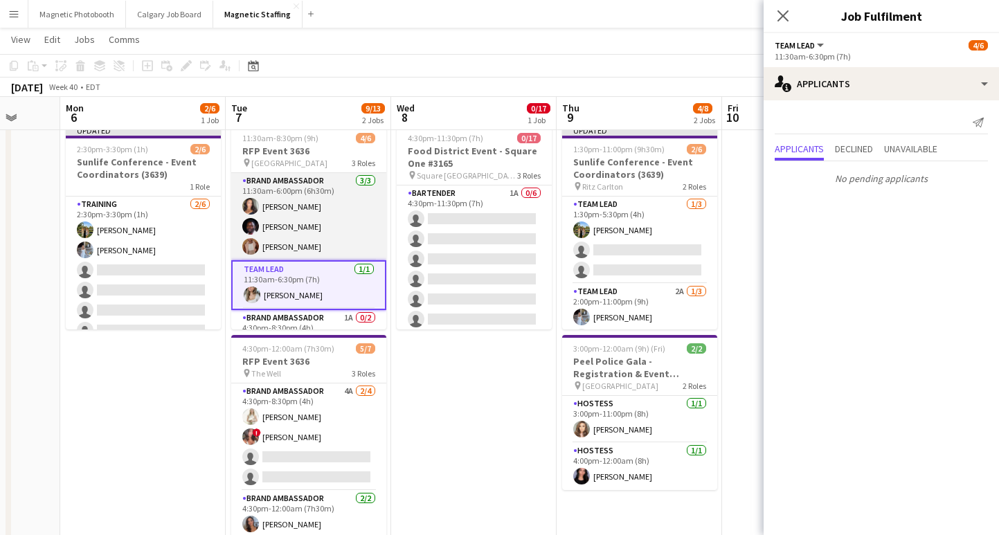
click at [304, 248] on app-card-role "Brand Ambassador [DATE] 11:30am-6:00pm (6h30m) [PERSON_NAME] [PERSON_NAME] [PER…" at bounding box center [308, 216] width 155 height 87
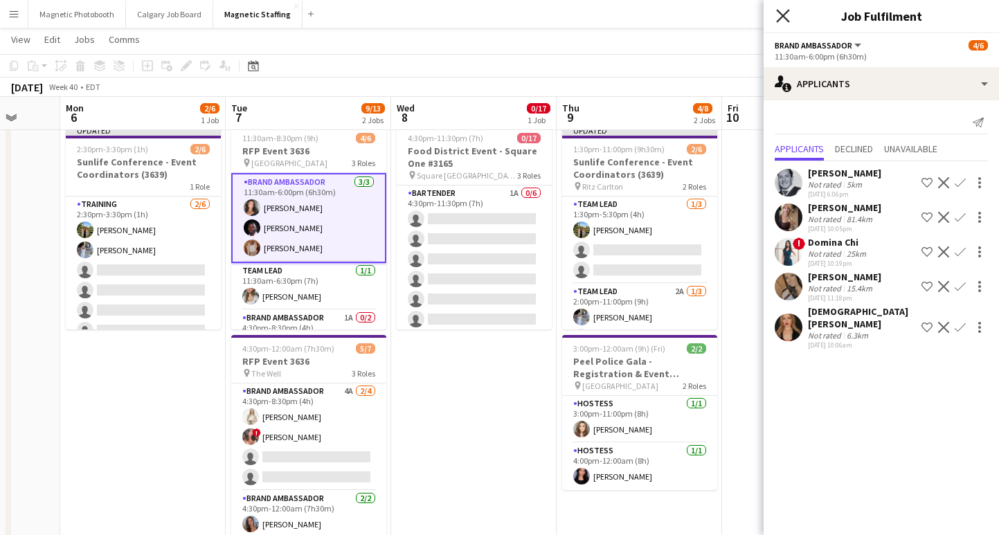
click at [785, 21] on app-icon "Close pop-in" at bounding box center [783, 16] width 20 height 20
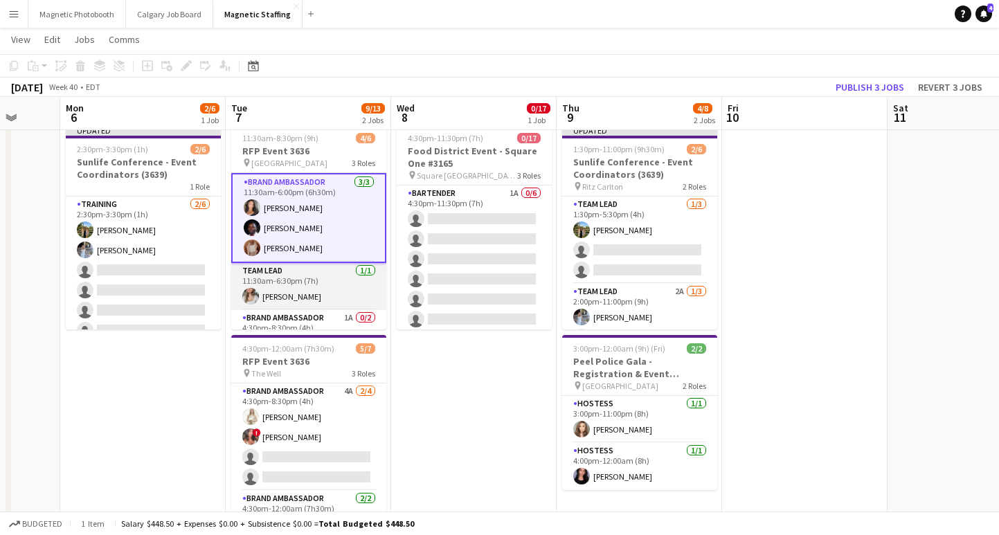
click at [284, 293] on app-card-role "Team Lead [DATE] 11:30am-6:30pm (7h) [PERSON_NAME]" at bounding box center [308, 286] width 155 height 47
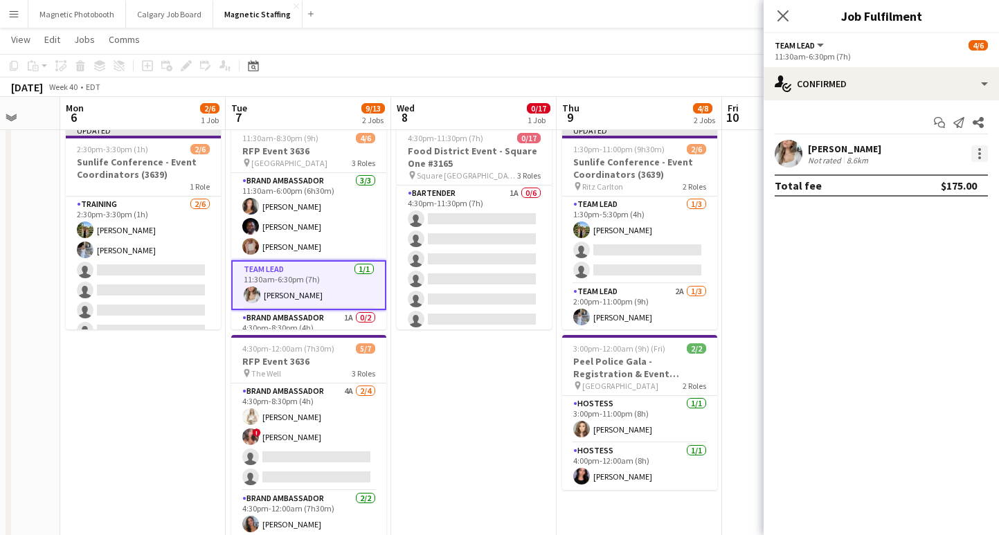
click at [973, 161] on div at bounding box center [979, 153] width 17 height 17
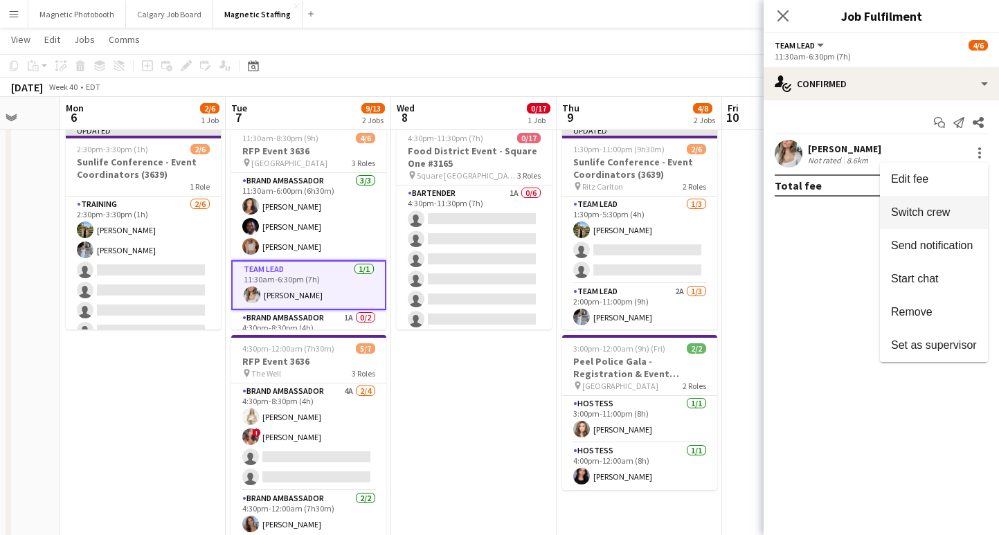
click at [937, 213] on span "Switch crew" at bounding box center [920, 212] width 59 height 12
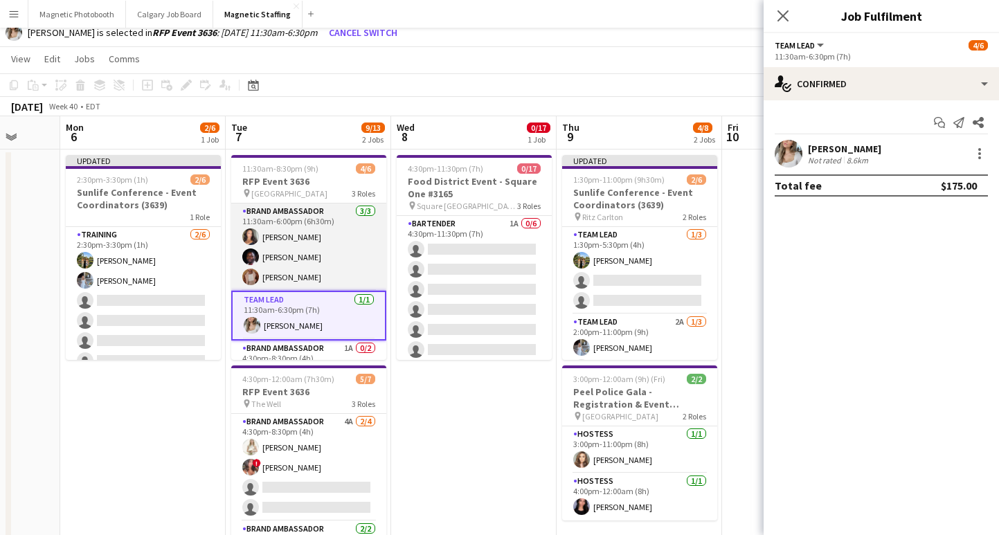
click at [289, 273] on app-card-role "Brand Ambassador [DATE] 11:30am-6:00pm (6h30m) [PERSON_NAME] [PERSON_NAME] [PER…" at bounding box center [308, 246] width 155 height 87
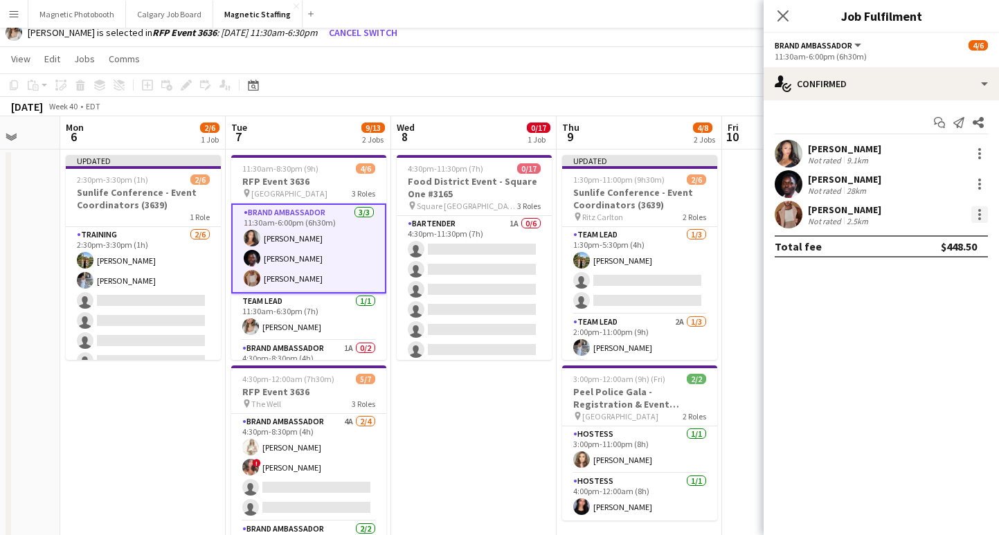
click at [976, 214] on div at bounding box center [979, 214] width 17 height 17
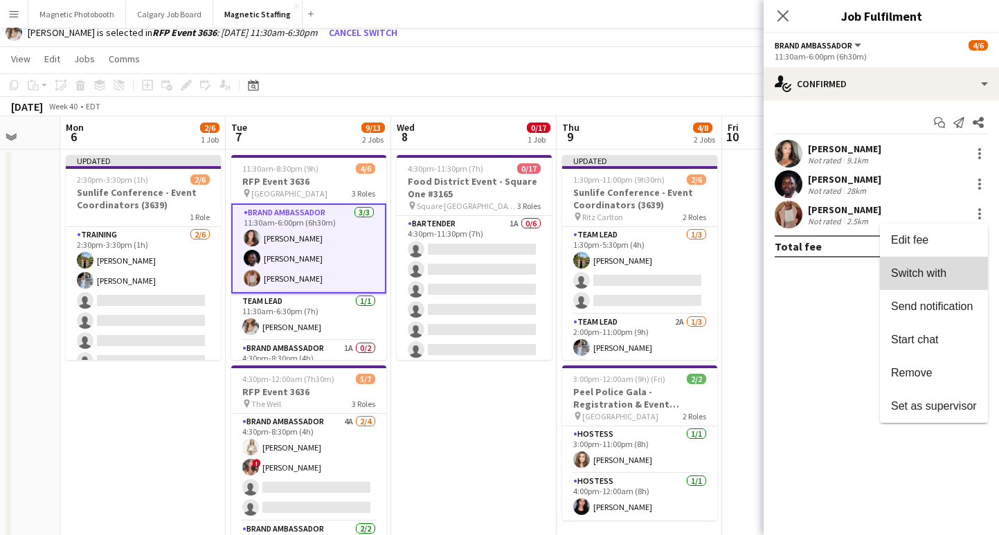
click at [934, 271] on span "Switch with" at bounding box center [918, 273] width 55 height 12
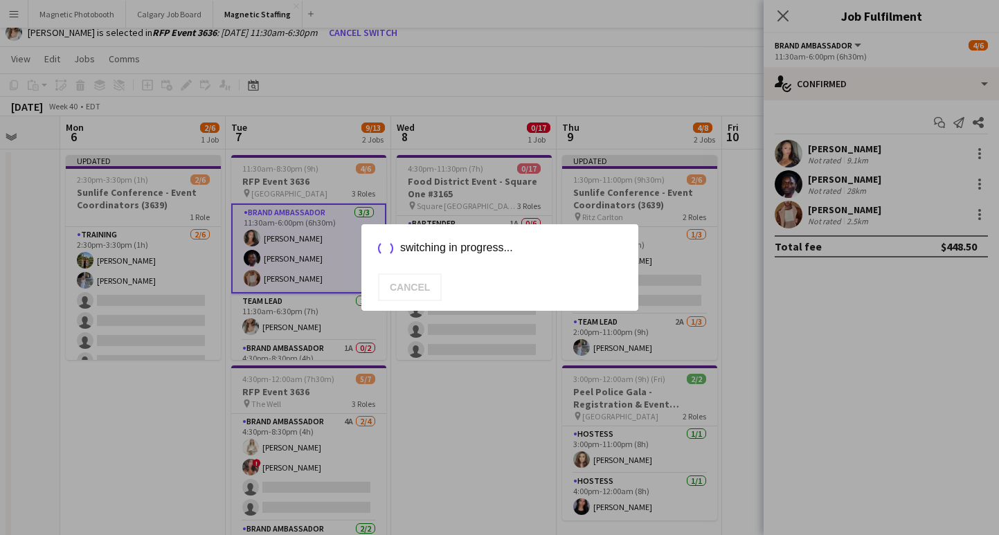
scroll to position [36, 0]
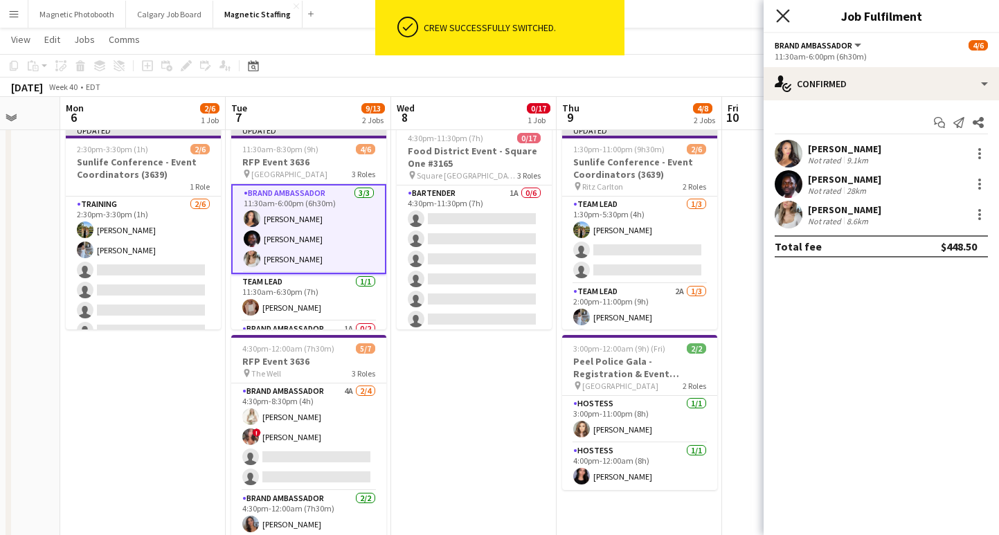
click at [777, 14] on icon "Close pop-in" at bounding box center [782, 15] width 13 height 13
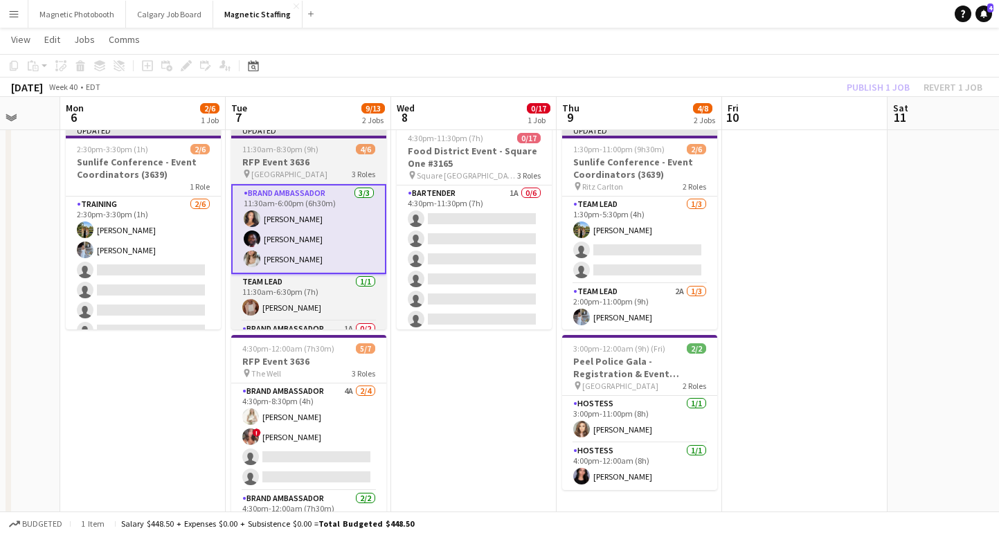
click at [279, 161] on h3 "RFP Event 3636" at bounding box center [308, 162] width 155 height 12
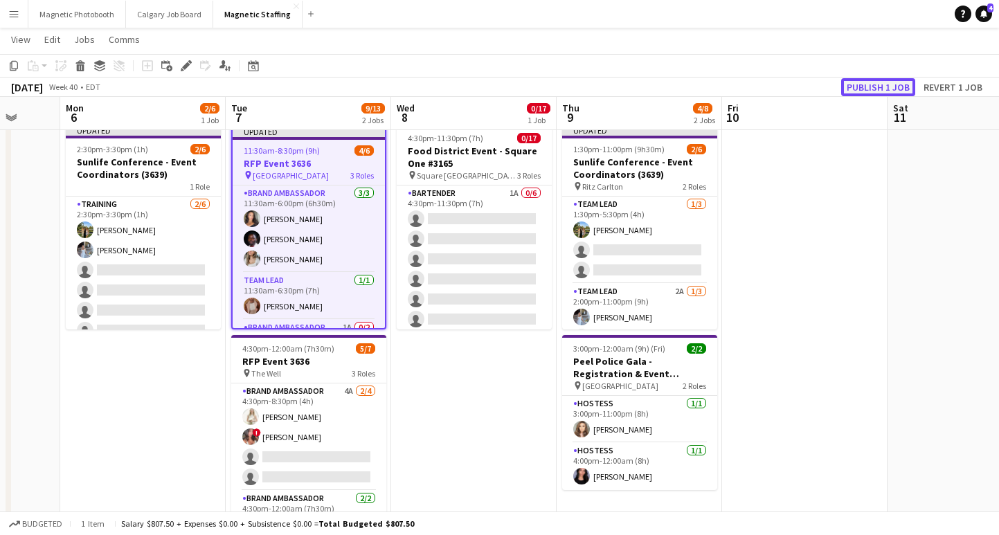
click at [871, 84] on button "Publish 1 job" at bounding box center [878, 87] width 74 height 18
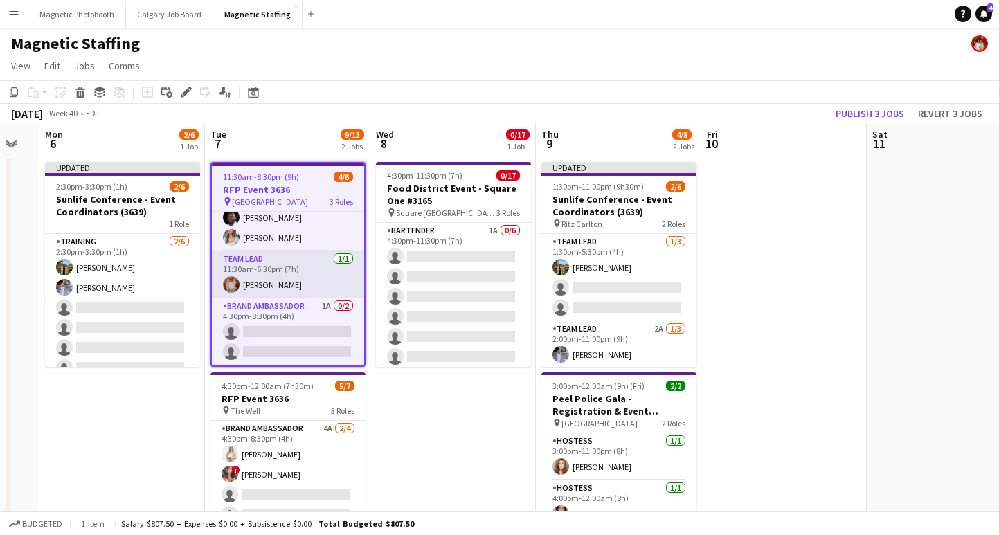
scroll to position [0, 0]
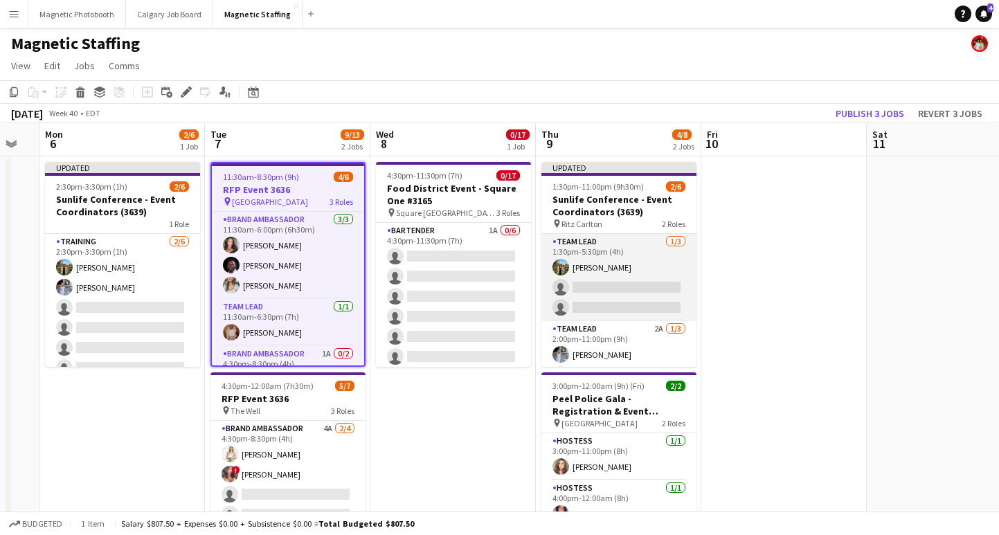
click at [610, 295] on app-card-role "Team Lead [DATE] 1:30pm-5:30pm (4h) [PERSON_NAME] single-neutral-actions single…" at bounding box center [618, 277] width 155 height 87
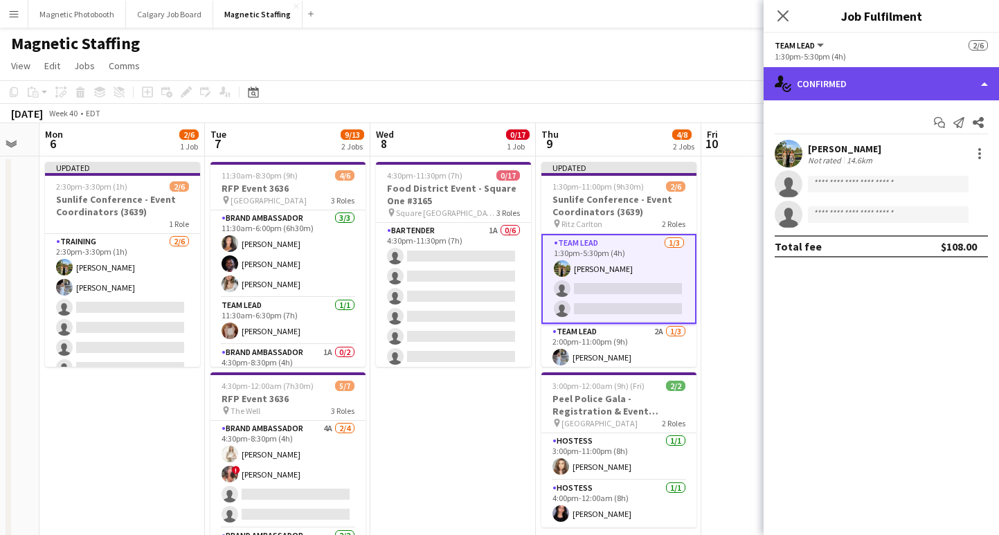
click at [879, 84] on div "single-neutral-actions-check-2 Confirmed" at bounding box center [880, 83] width 235 height 33
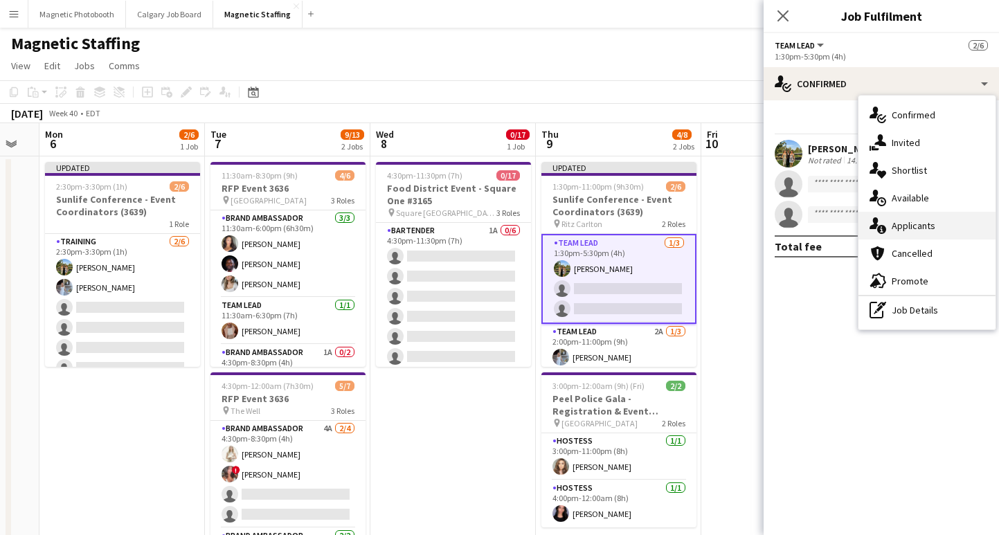
click at [913, 219] on div "single-neutral-actions-information Applicants" at bounding box center [926, 226] width 137 height 28
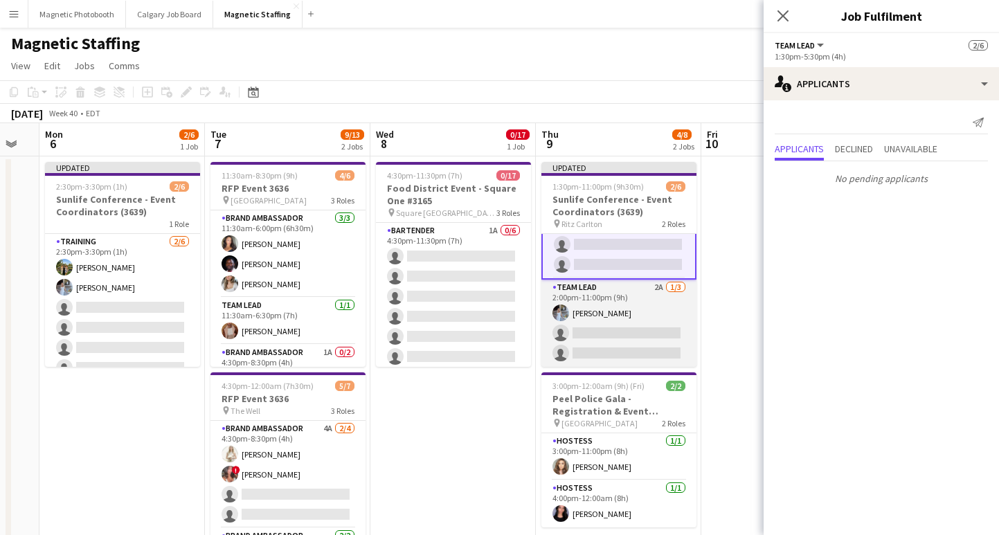
click at [621, 327] on app-card-role "Team Lead 2A [DATE] 2:00pm-11:00pm (9h) [PERSON_NAME] single-neutral-actions si…" at bounding box center [618, 323] width 155 height 87
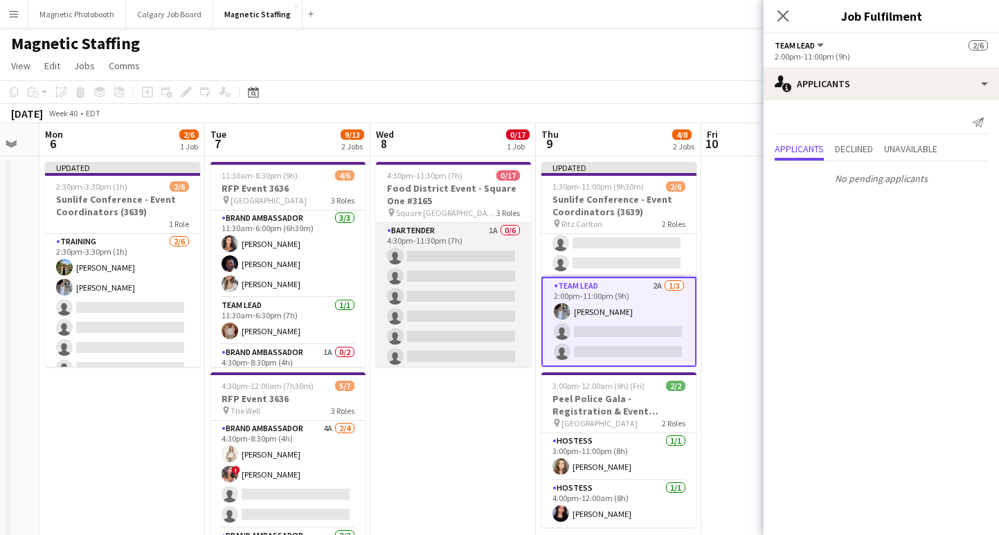
click at [462, 304] on app-card-role "Bartender 1A 0/6 4:30pm-11:30pm (7h) single-neutral-actions single-neutral-acti…" at bounding box center [453, 296] width 155 height 147
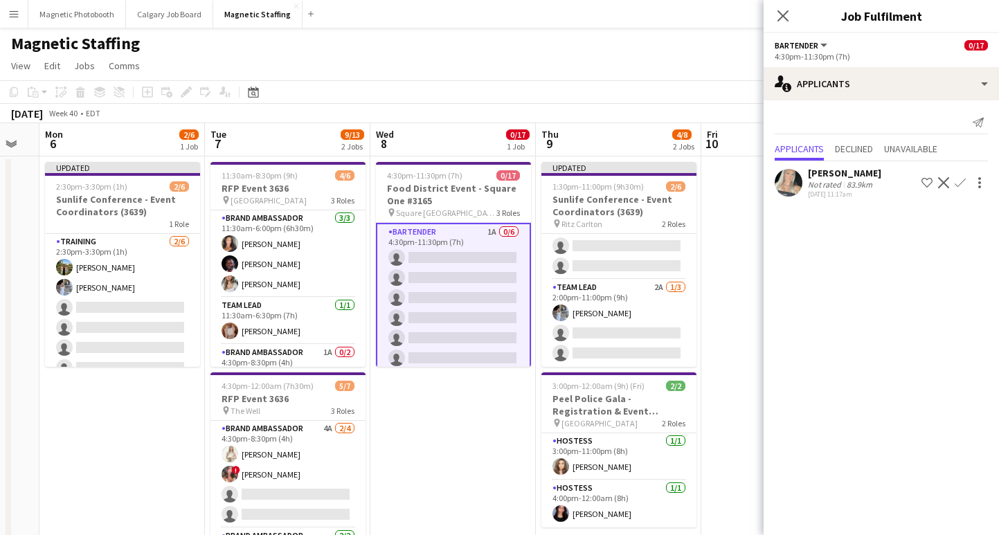
click at [956, 183] on app-icon "Confirm" at bounding box center [959, 182] width 11 height 11
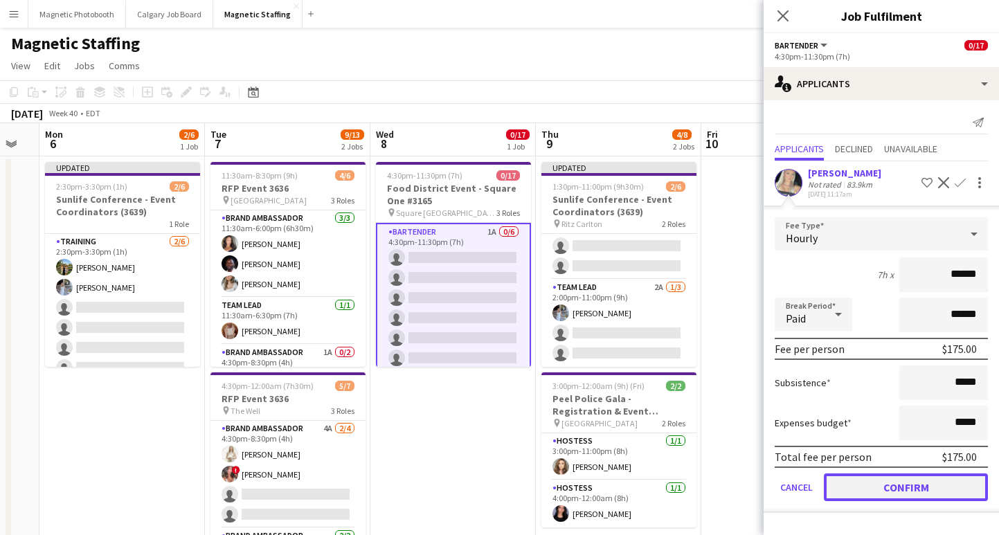
click at [853, 489] on button "Confirm" at bounding box center [905, 487] width 164 height 28
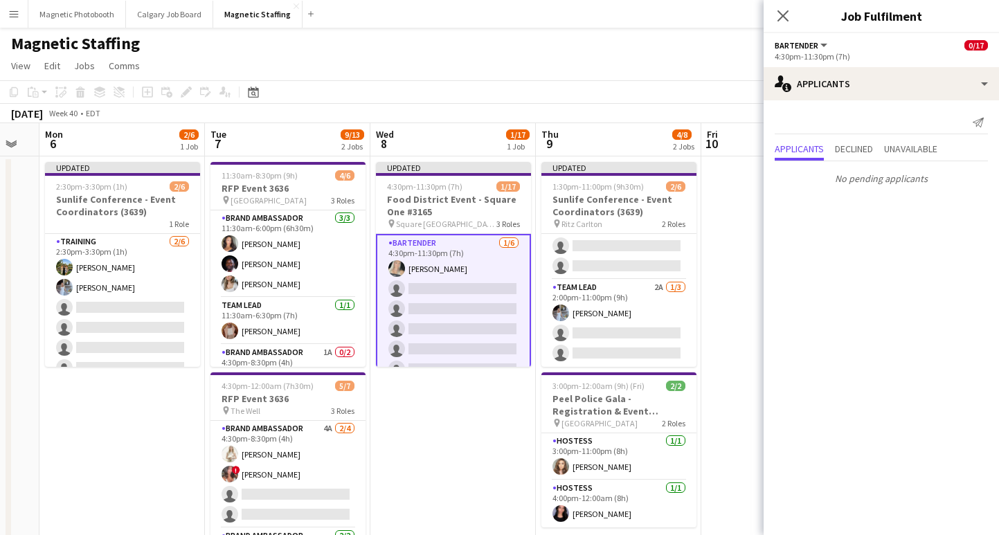
click at [770, 19] on div "Close pop-in" at bounding box center [782, 16] width 39 height 32
click at [794, 13] on div "Close pop-in" at bounding box center [782, 16] width 39 height 32
click at [781, 13] on icon at bounding box center [782, 15] width 13 height 13
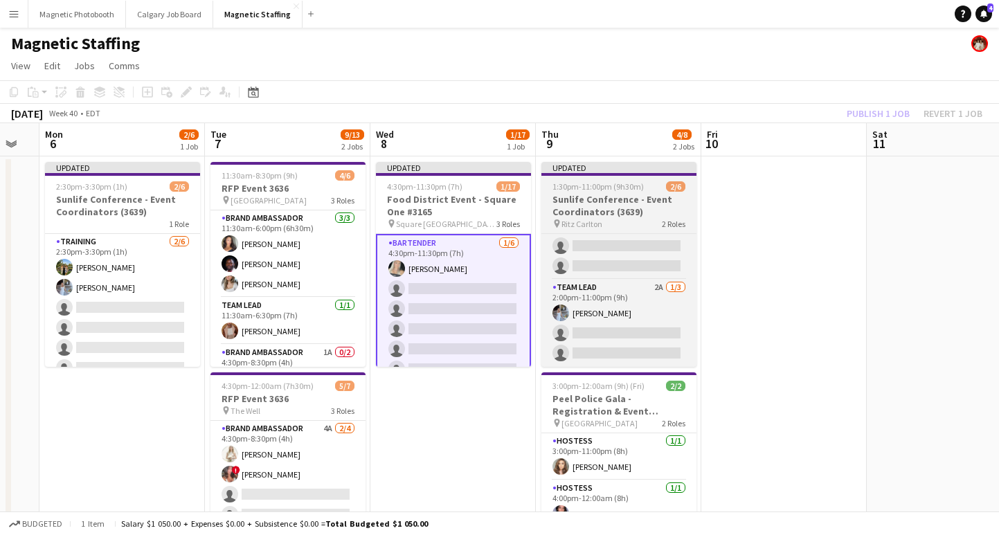
click at [641, 189] on div "1:30pm-11:00pm (9h30m) 2/6" at bounding box center [618, 186] width 155 height 10
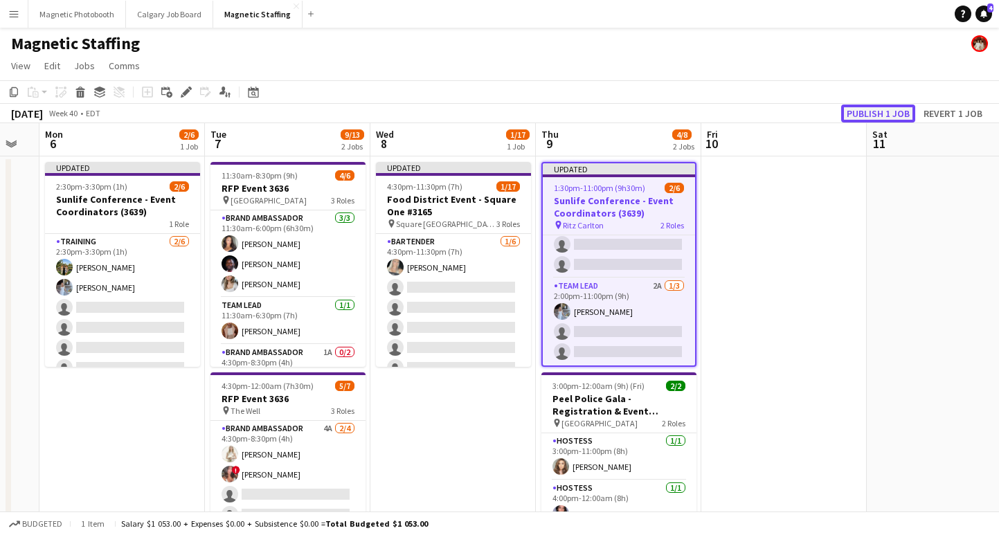
click at [882, 120] on button "Publish 1 job" at bounding box center [878, 113] width 74 height 18
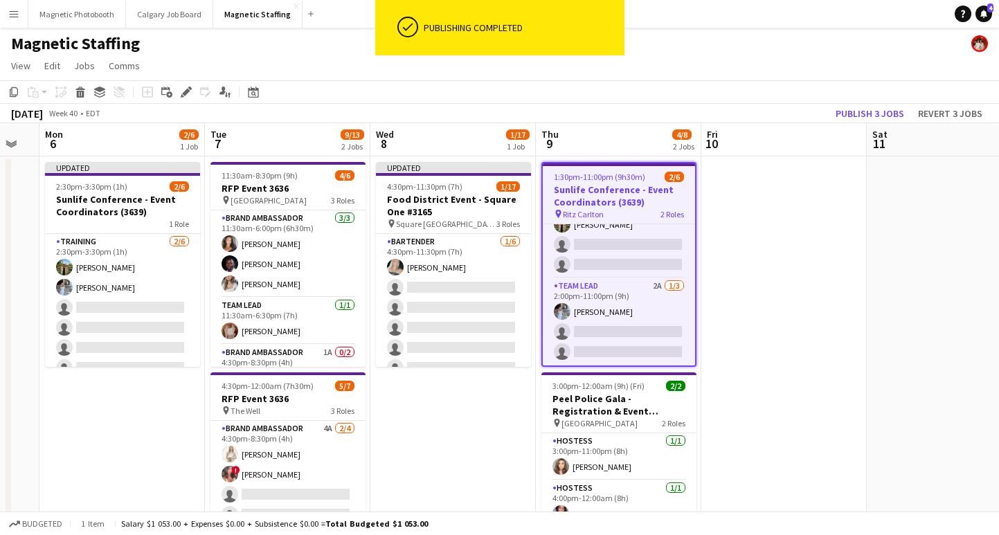
scroll to position [33, 0]
click at [256, 17] on button "Magnetic Staffing Close" at bounding box center [257, 14] width 89 height 27
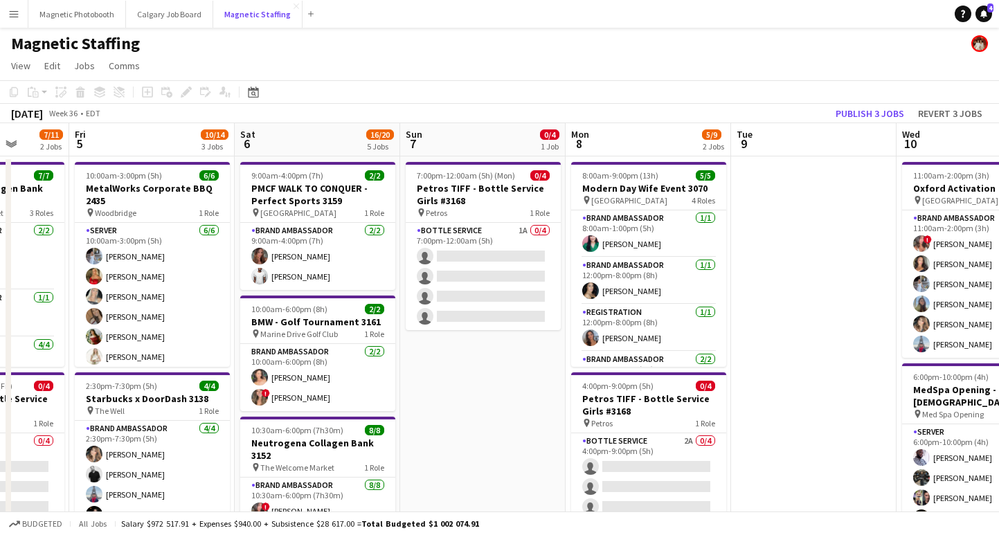
scroll to position [0, 539]
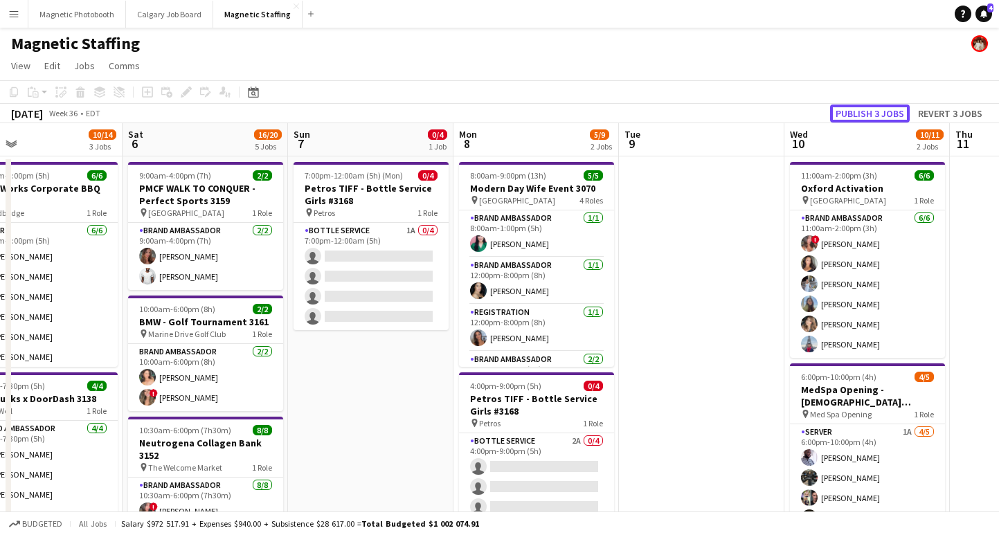
click at [882, 106] on button "Publish 3 jobs" at bounding box center [870, 113] width 80 height 18
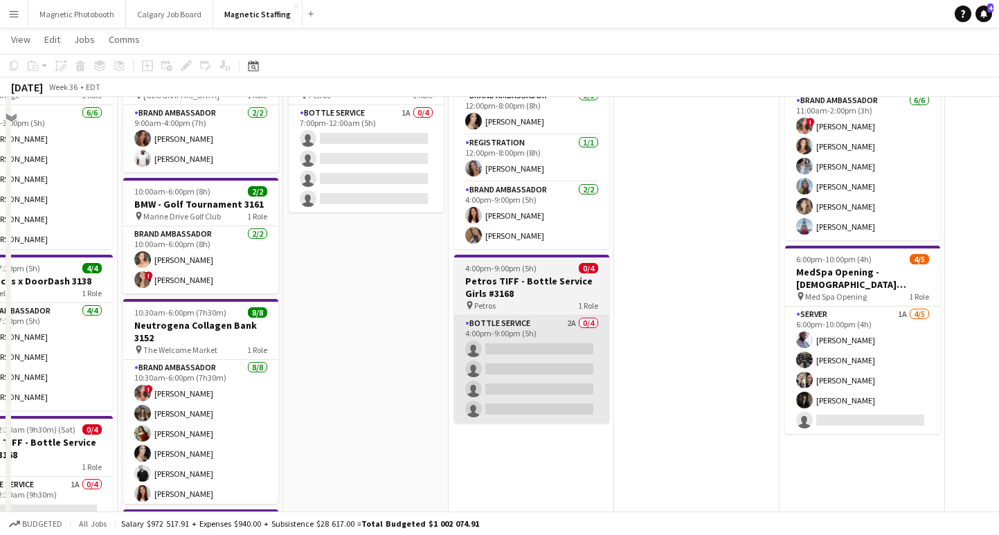
scroll to position [0, 0]
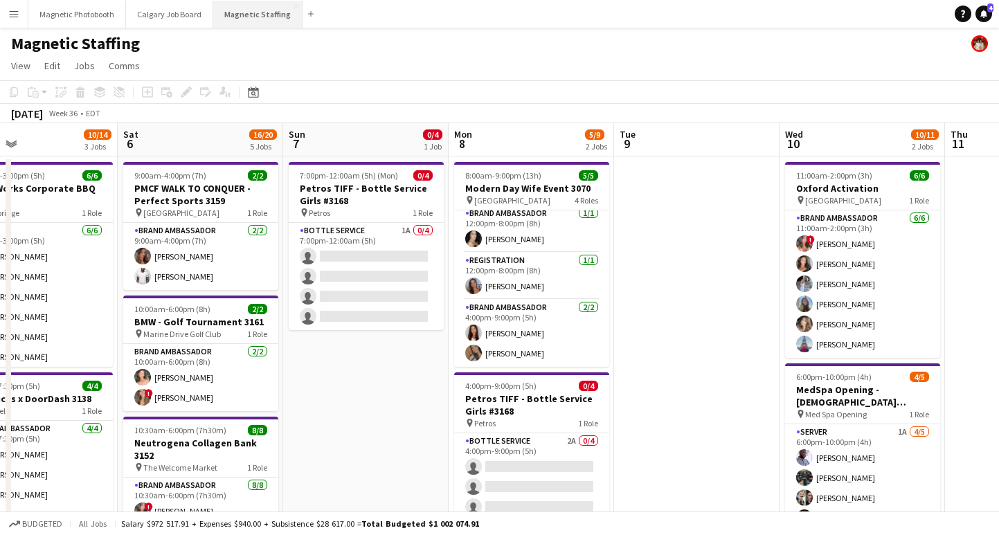
click at [250, 27] on button "Magnetic Staffing Close" at bounding box center [257, 14] width 89 height 27
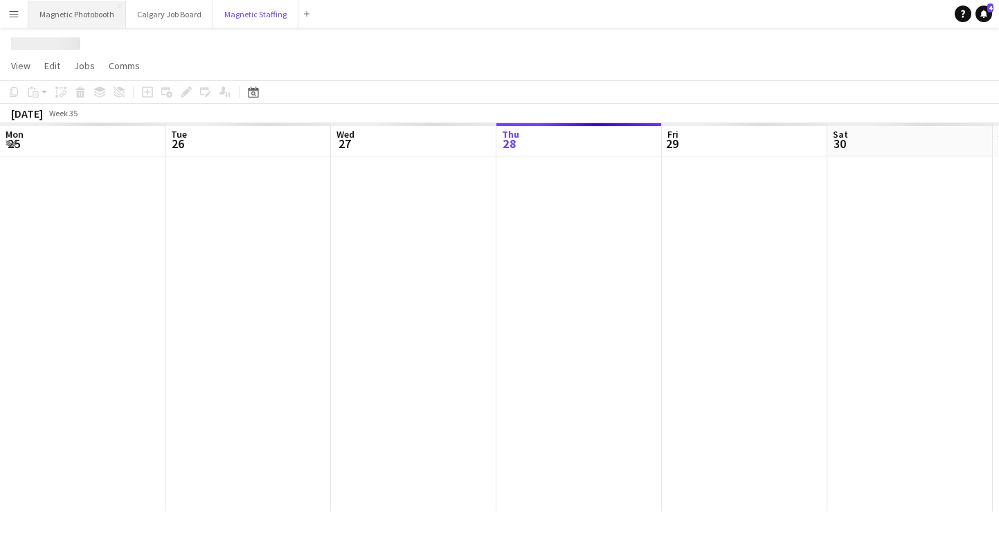
scroll to position [0, 331]
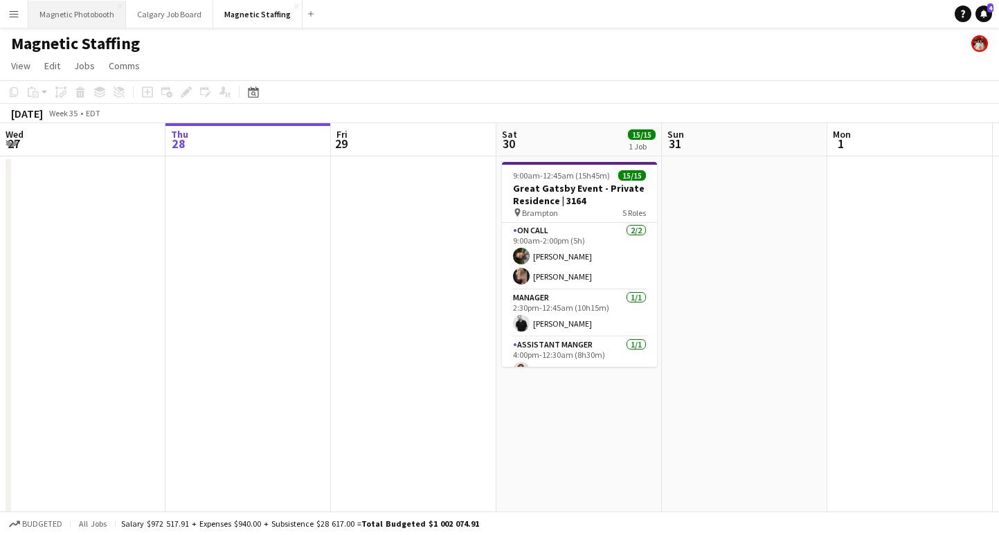
click at [104, 18] on button "Magnetic Photobooth Close" at bounding box center [77, 14] width 98 height 27
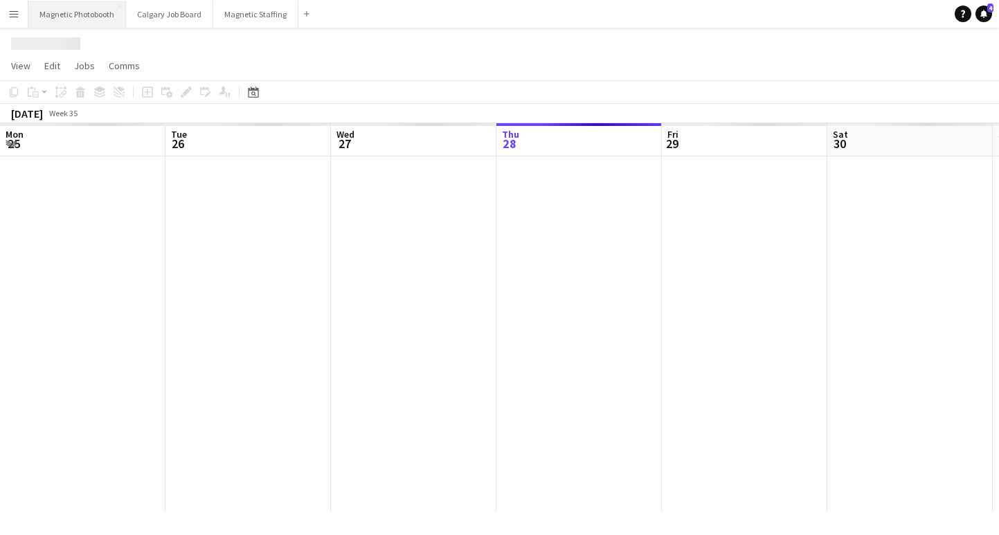
scroll to position [0, 331]
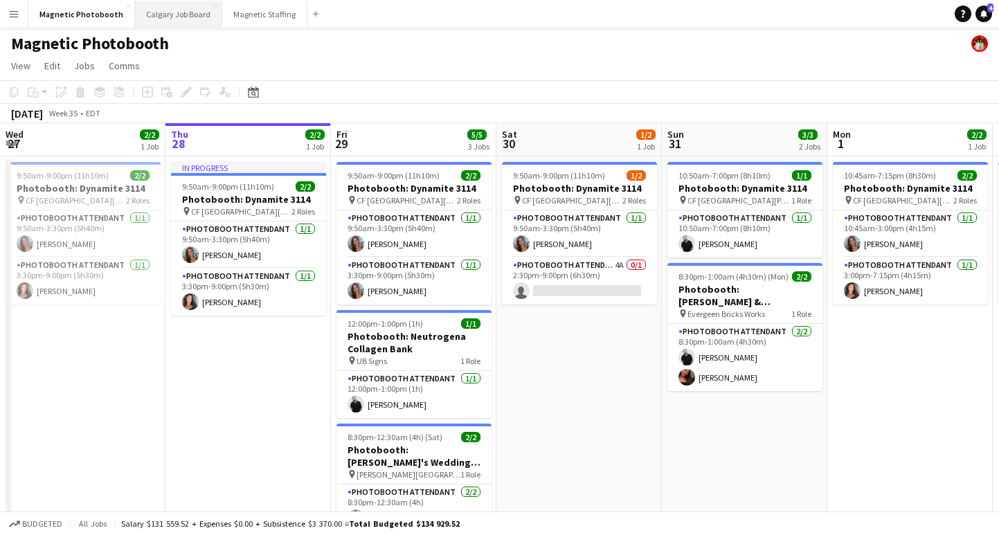
click at [152, 11] on button "Calgary Job Board Close" at bounding box center [178, 14] width 87 height 27
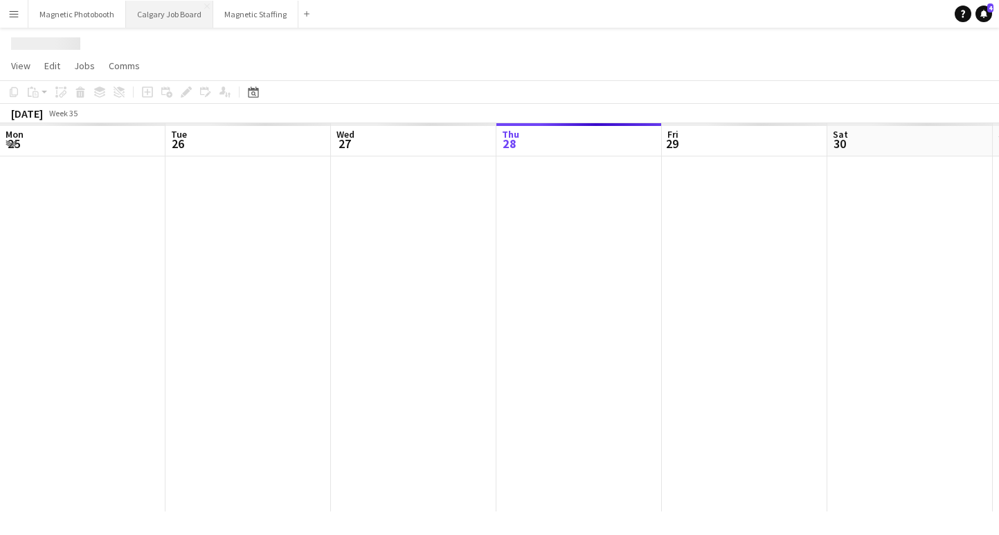
scroll to position [0, 331]
